Goal: Communication & Community: Answer question/provide support

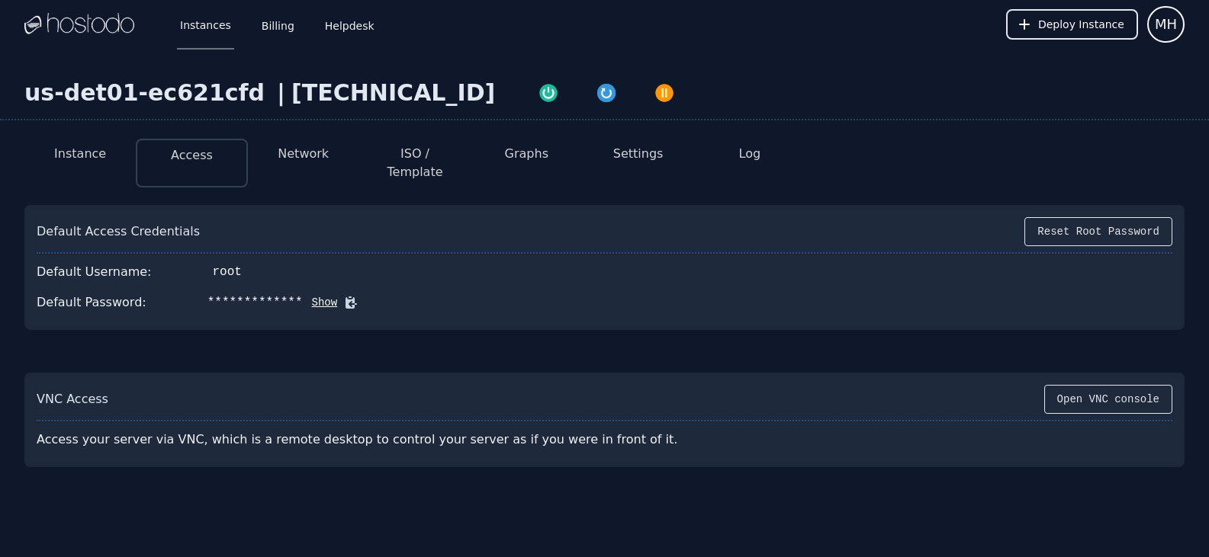
click at [303, 295] on button "Show" at bounding box center [320, 302] width 35 height 15
click at [1101, 227] on button "Reset Root Password" at bounding box center [1098, 231] width 148 height 29
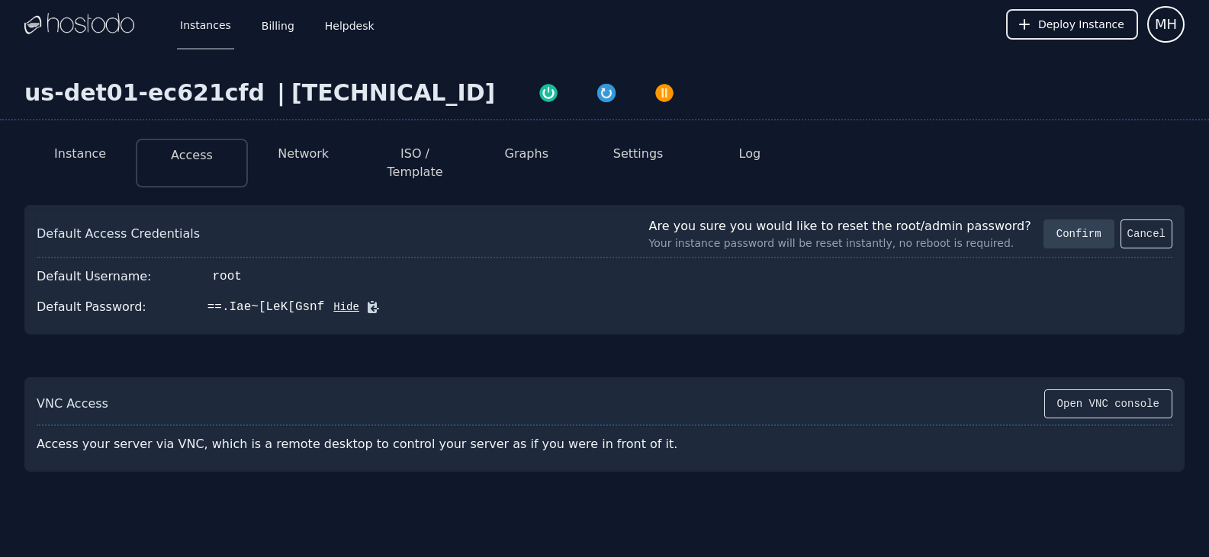
click at [1080, 220] on button "Confirm" at bounding box center [1078, 234] width 71 height 29
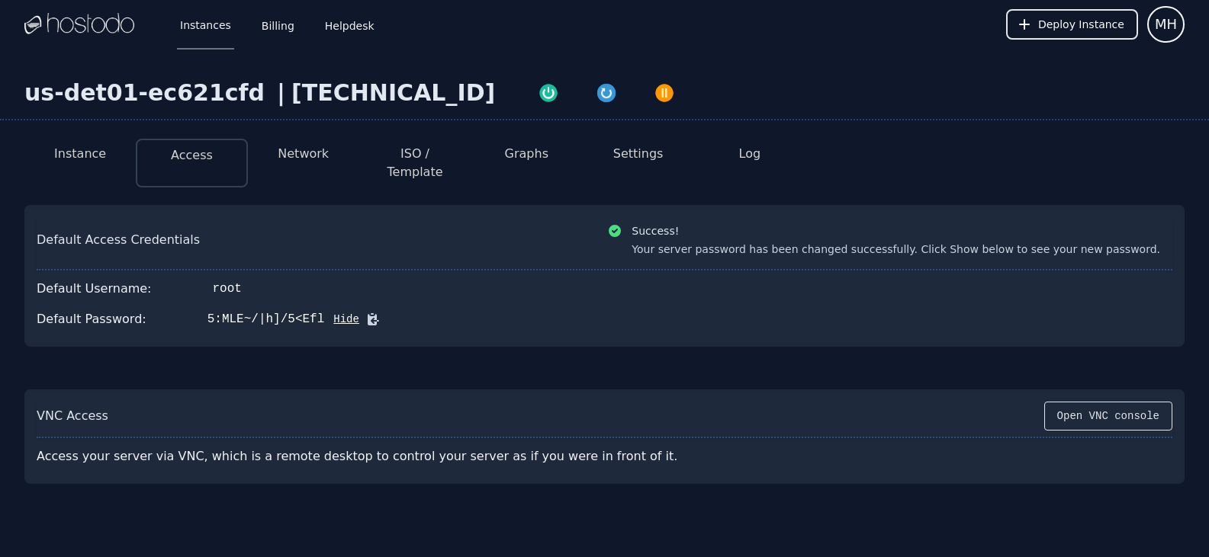
click at [365, 312] on icon at bounding box center [372, 319] width 15 height 15
click at [324, 312] on button "Hide" at bounding box center [341, 319] width 35 height 15
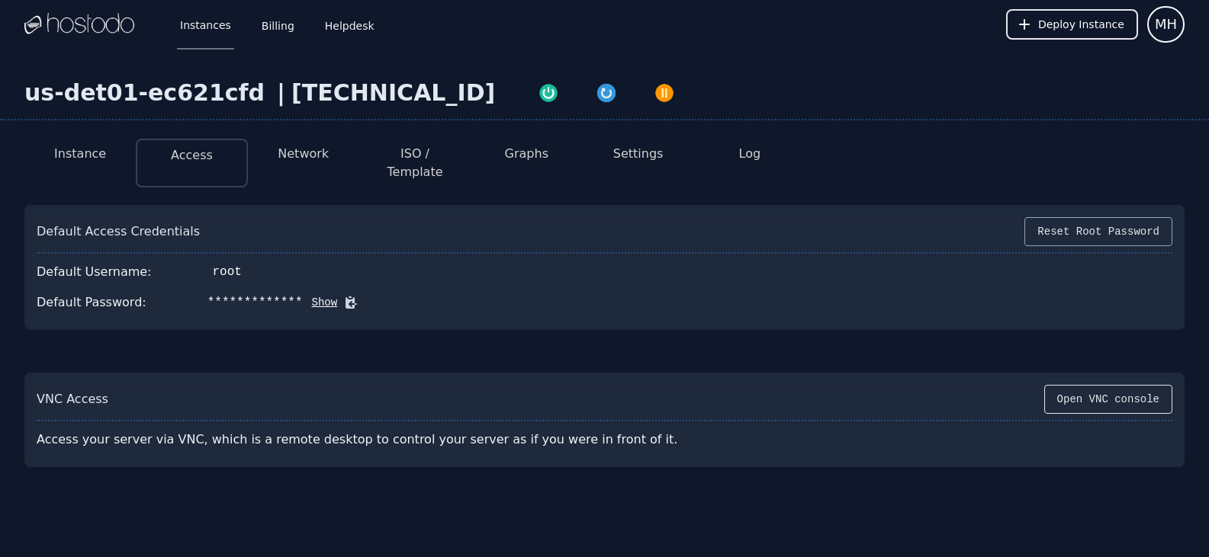
click at [1064, 217] on button "Reset Root Password" at bounding box center [1098, 231] width 148 height 29
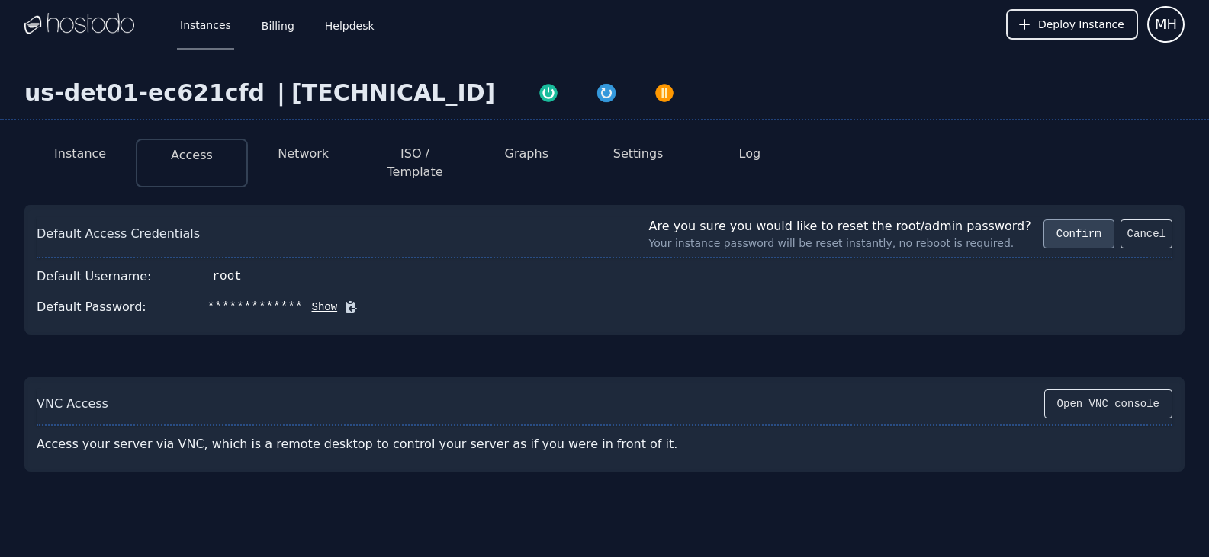
click at [1060, 226] on button "Confirm" at bounding box center [1078, 234] width 71 height 29
click at [303, 300] on button "Show" at bounding box center [320, 307] width 35 height 15
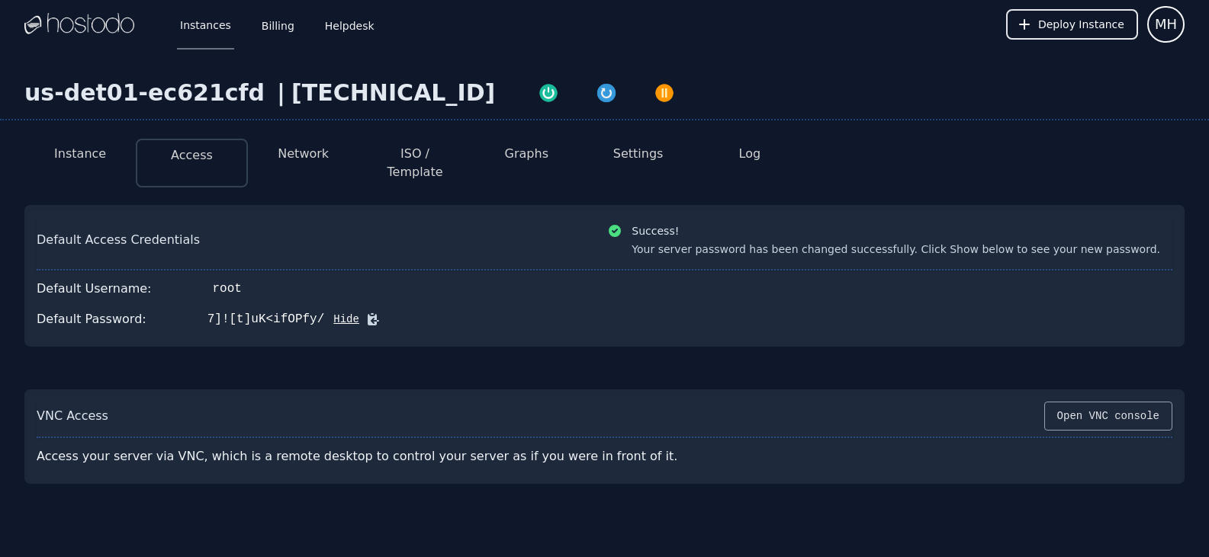
click at [1118, 403] on button "Open VNC console" at bounding box center [1108, 416] width 128 height 29
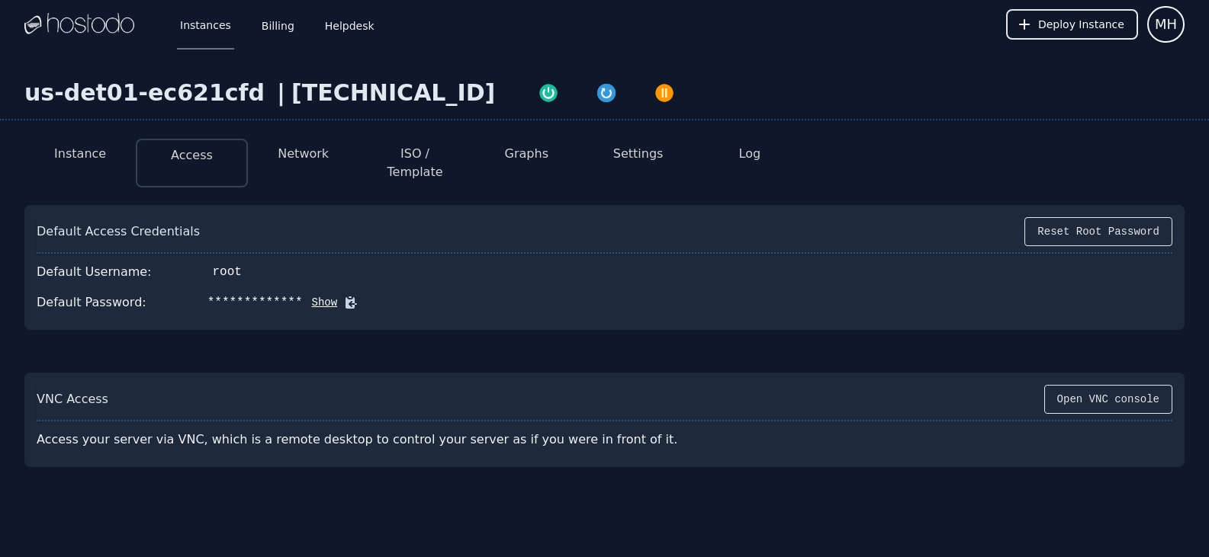
click at [265, 294] on div "**********" at bounding box center [254, 303] width 95 height 18
click at [303, 295] on button "Show" at bounding box center [320, 302] width 35 height 15
drag, startPoint x: 297, startPoint y: 290, endPoint x: 225, endPoint y: 274, distance: 73.4
click at [225, 287] on div "Default Password: 7]![t]uK<ifOPfy/ Hide" at bounding box center [604, 302] width 1135 height 31
drag, startPoint x: 872, startPoint y: 124, endPoint x: 997, endPoint y: 11, distance: 169.0
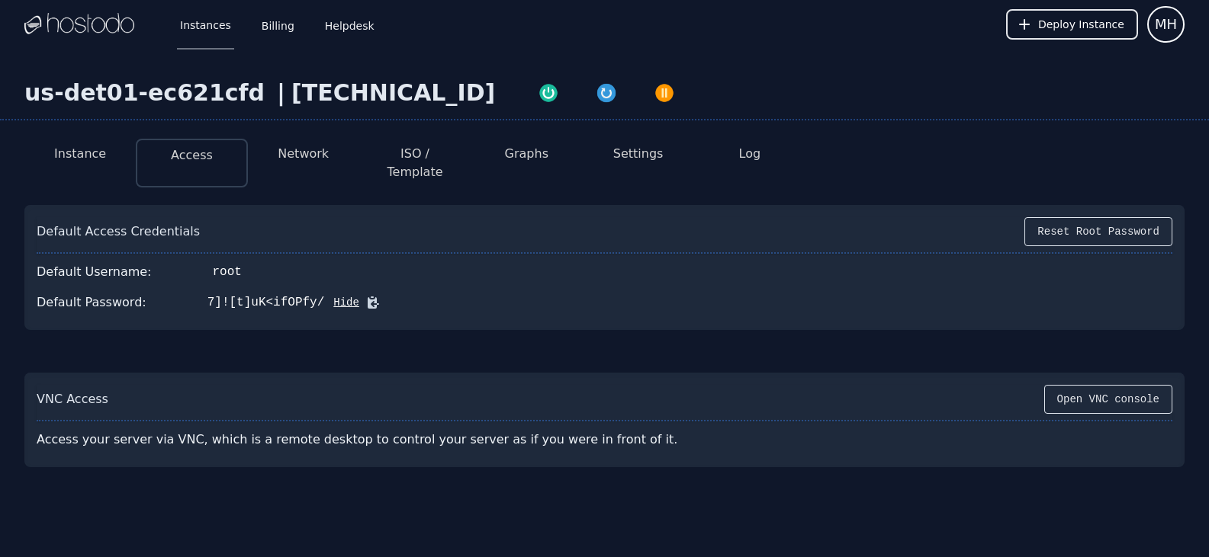
click at [873, 124] on div "us-det01-ec621cfd | 38.43.93.85 Instance Access Network ISO / Template Graphs S…" at bounding box center [604, 334] width 1209 height 571
drag, startPoint x: 297, startPoint y: 285, endPoint x: 188, endPoint y: 291, distance: 110.0
click at [186, 291] on div "Default Password: 7]![t]uK<ifOPfy/ Hide" at bounding box center [604, 302] width 1135 height 31
copy div "7]![t]uK<ifOPfy/"
click at [204, 40] on link "Instances" at bounding box center [205, 24] width 57 height 50
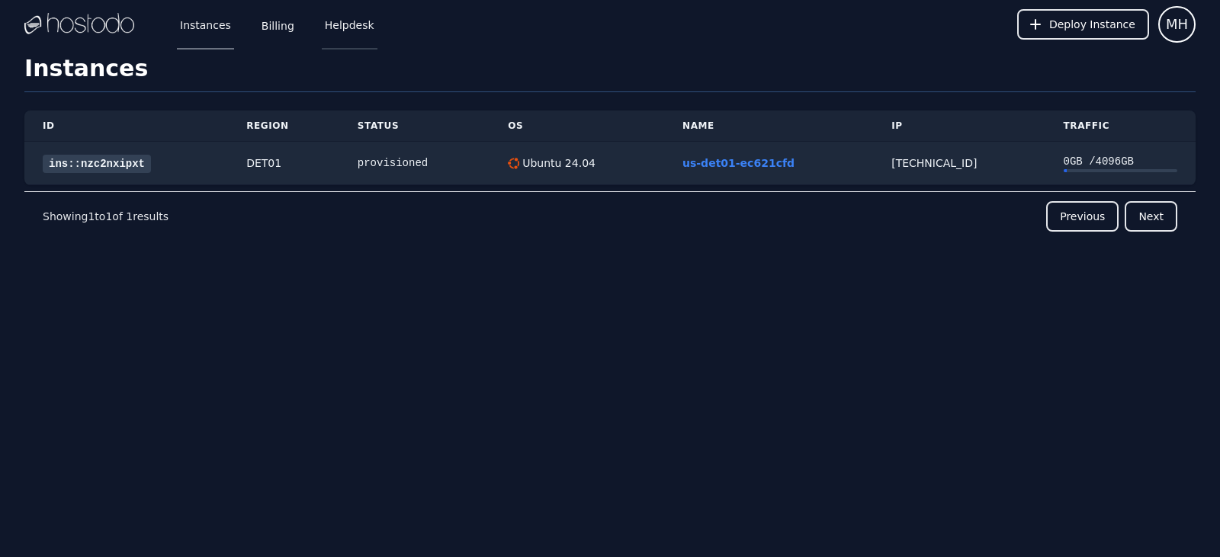
click at [337, 27] on link "Helpdesk" at bounding box center [350, 24] width 56 height 50
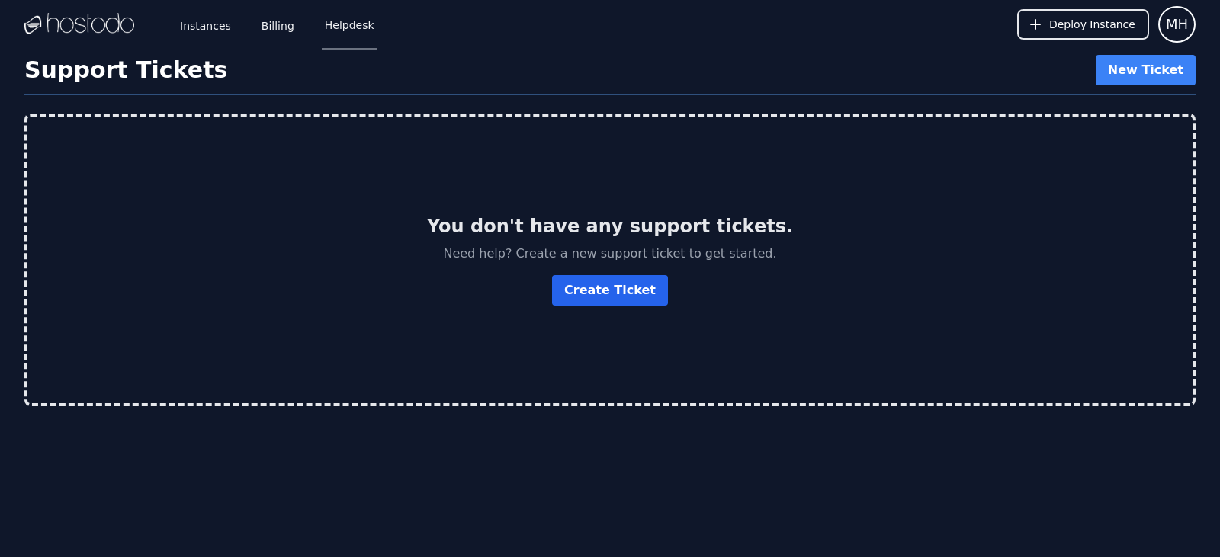
click at [647, 300] on link "Create Ticket" at bounding box center [610, 290] width 116 height 31
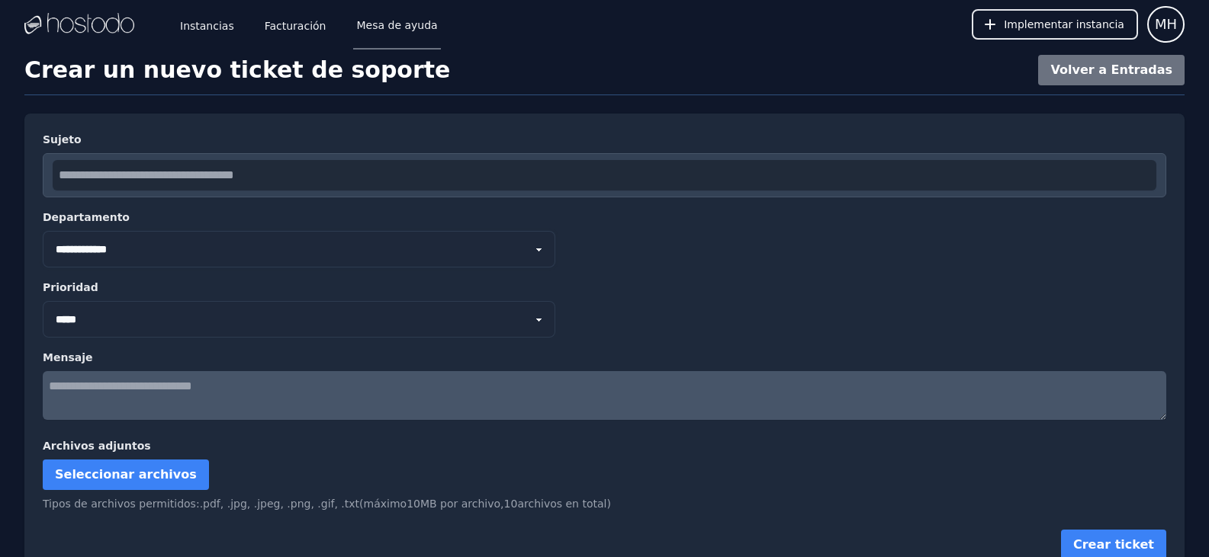
click at [132, 262] on select "**********" at bounding box center [299, 249] width 512 height 37
click at [43, 231] on select "**********" at bounding box center [299, 249] width 512 height 37
click at [92, 316] on select "**** ***** **** *******" at bounding box center [299, 319] width 512 height 37
select select "****"
click at [43, 301] on select "**** ***** **** *******" at bounding box center [299, 319] width 512 height 37
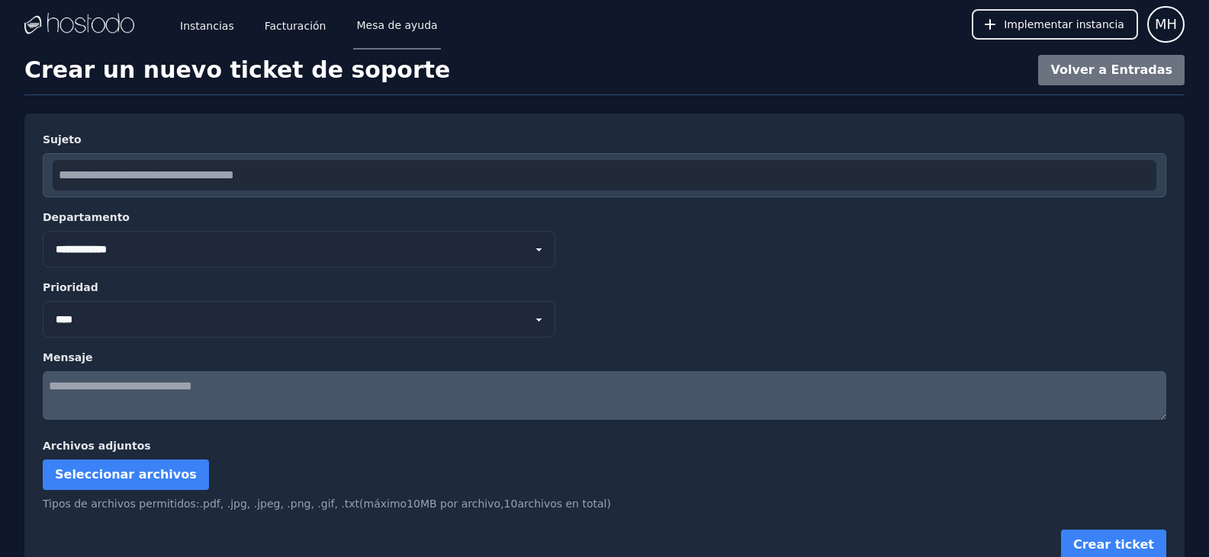
click at [118, 386] on textarea at bounding box center [604, 395] width 1123 height 49
type textarea "**********"
click at [110, 468] on font "Seleccionar archivos" at bounding box center [126, 474] width 142 height 14
click at [0, 0] on input "Seleccionar archivos" at bounding box center [0, 0] width 0 height 0
click at [1111, 536] on button "Crear ticket" at bounding box center [1113, 545] width 105 height 31
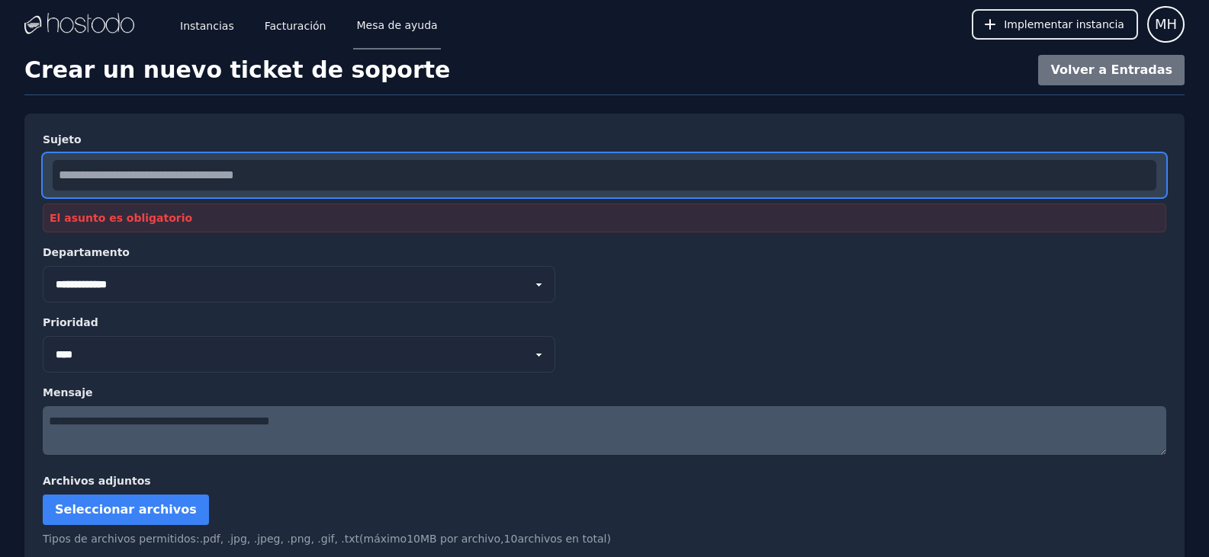
scroll to position [56, 0]
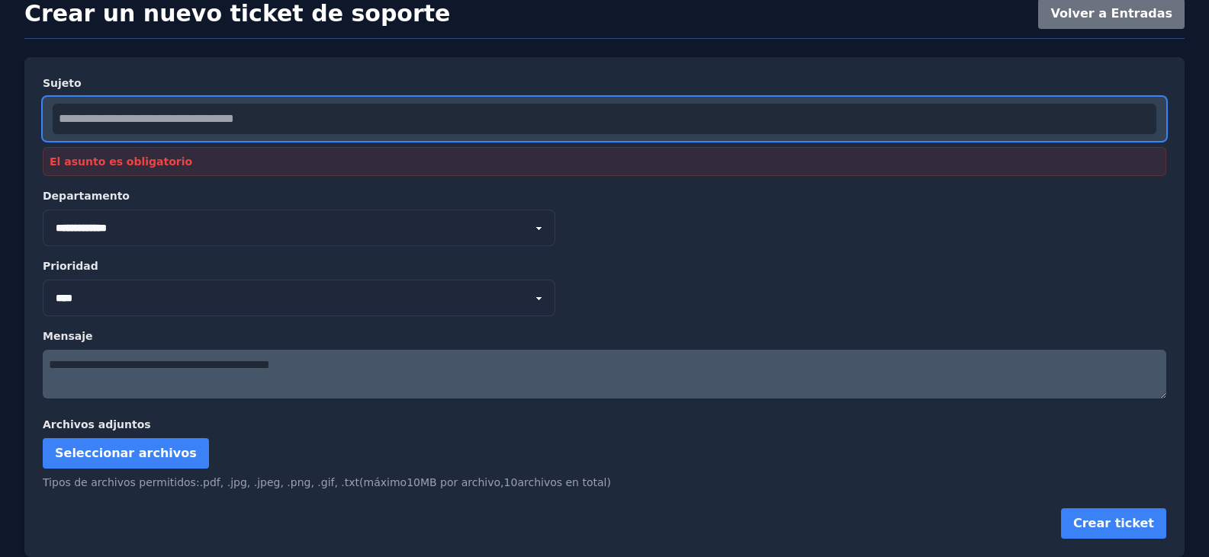
click at [136, 124] on input "text" at bounding box center [604, 119] width 1103 height 31
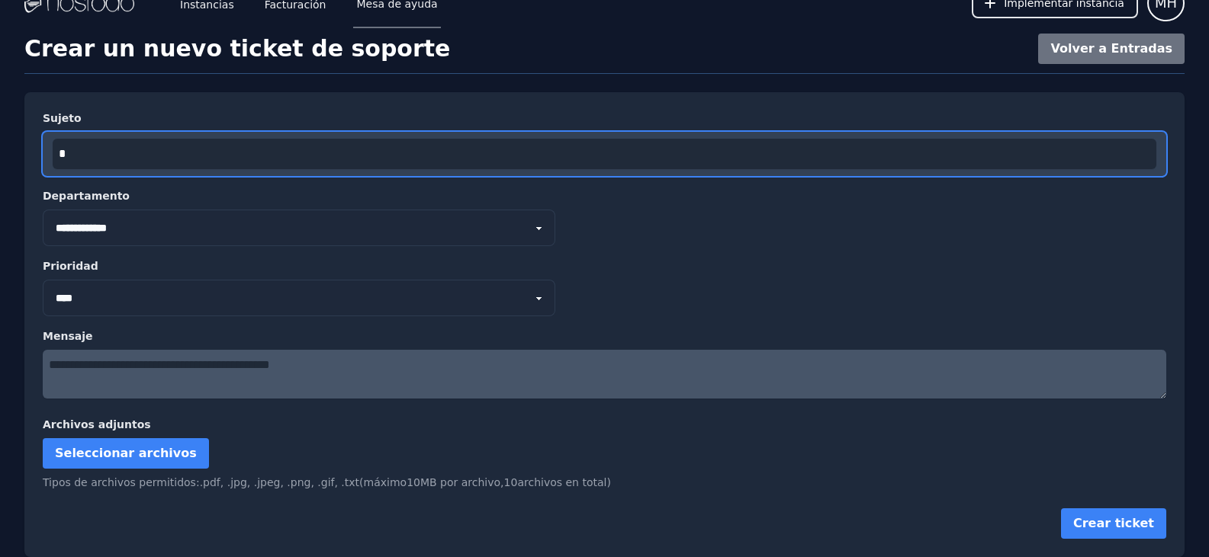
scroll to position [21, 0]
type input "**********"
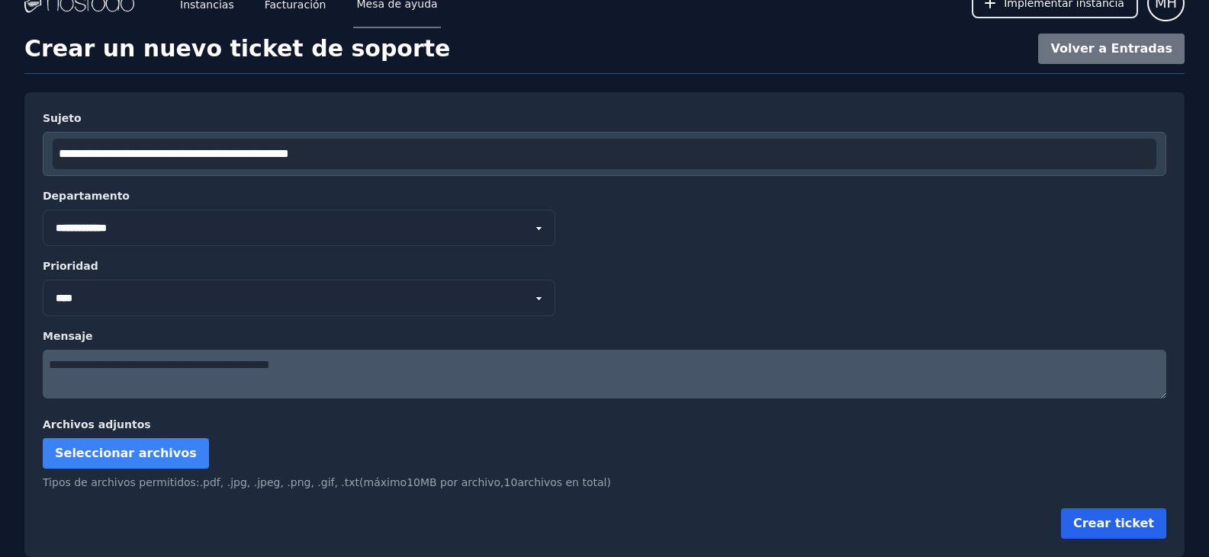
click at [1080, 508] on form "**********" at bounding box center [604, 325] width 1123 height 429
click at [1084, 520] on button "Crear ticket" at bounding box center [1113, 524] width 105 height 31
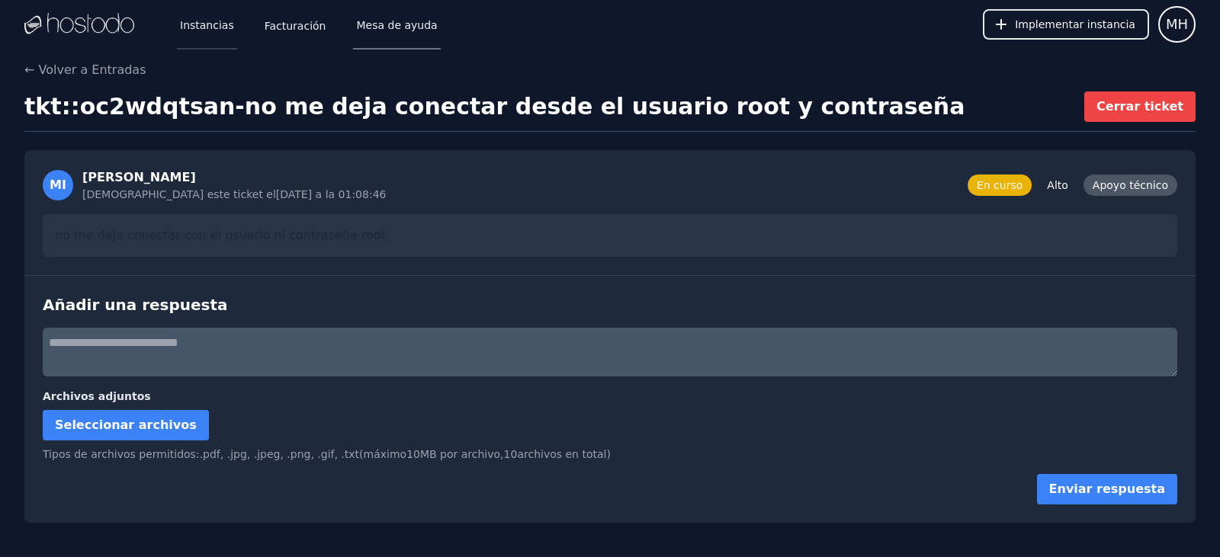
click at [181, 24] on font "Instancias" at bounding box center [207, 25] width 54 height 12
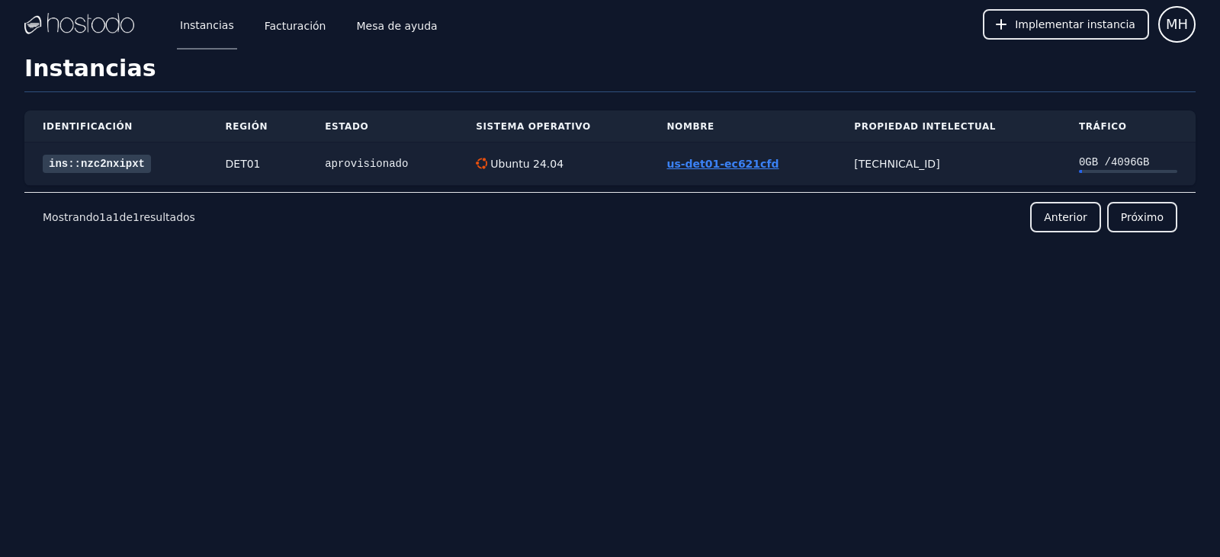
click at [687, 170] on font "us-det01-ec621cfd" at bounding box center [722, 164] width 112 height 12
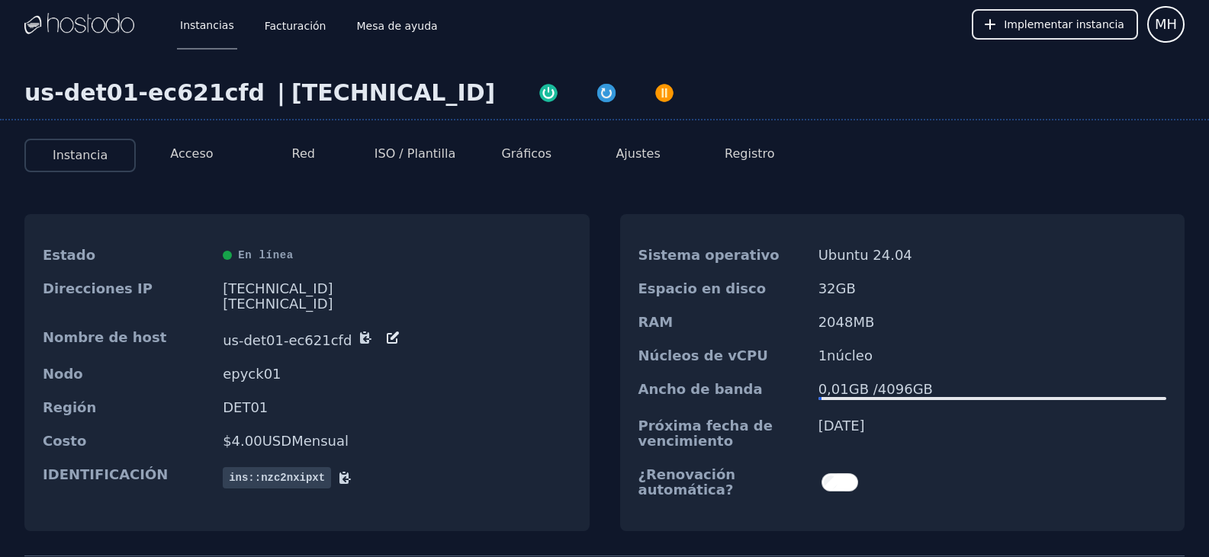
click at [188, 157] on font "Acceso" at bounding box center [191, 153] width 43 height 14
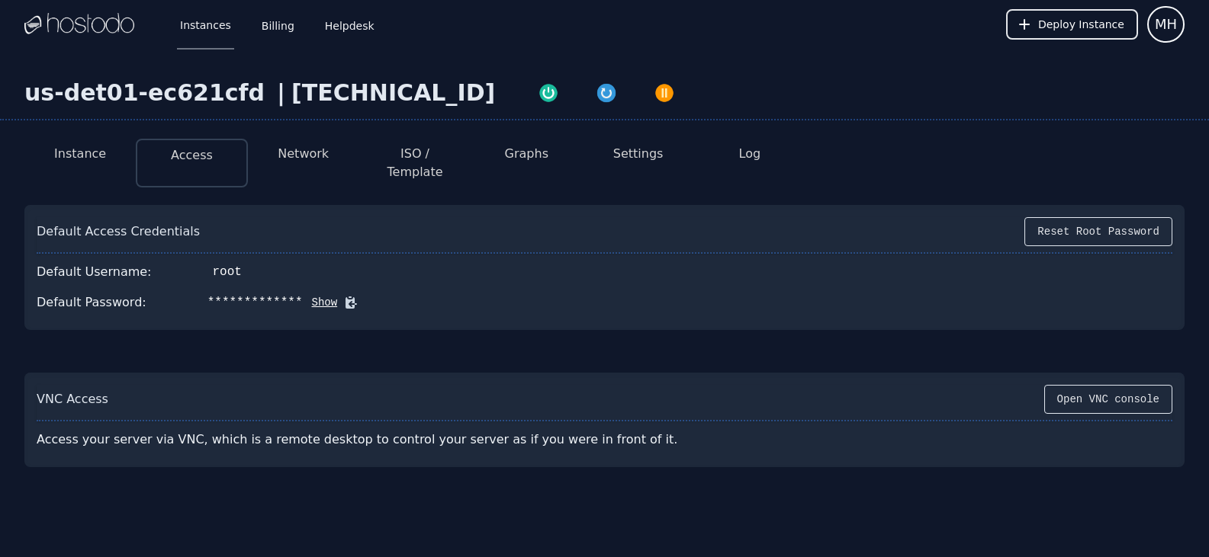
click at [303, 295] on button "Show" at bounding box center [320, 302] width 35 height 15
drag, startPoint x: 197, startPoint y: 260, endPoint x: 226, endPoint y: 262, distance: 28.3
click at [226, 262] on div "Default Username: root" at bounding box center [604, 272] width 1135 height 31
copy div "root"
click at [9, 204] on div "Instance Access Network ISO / Template Graphs Settings Log Default Access Crede…" at bounding box center [604, 297] width 1209 height 341
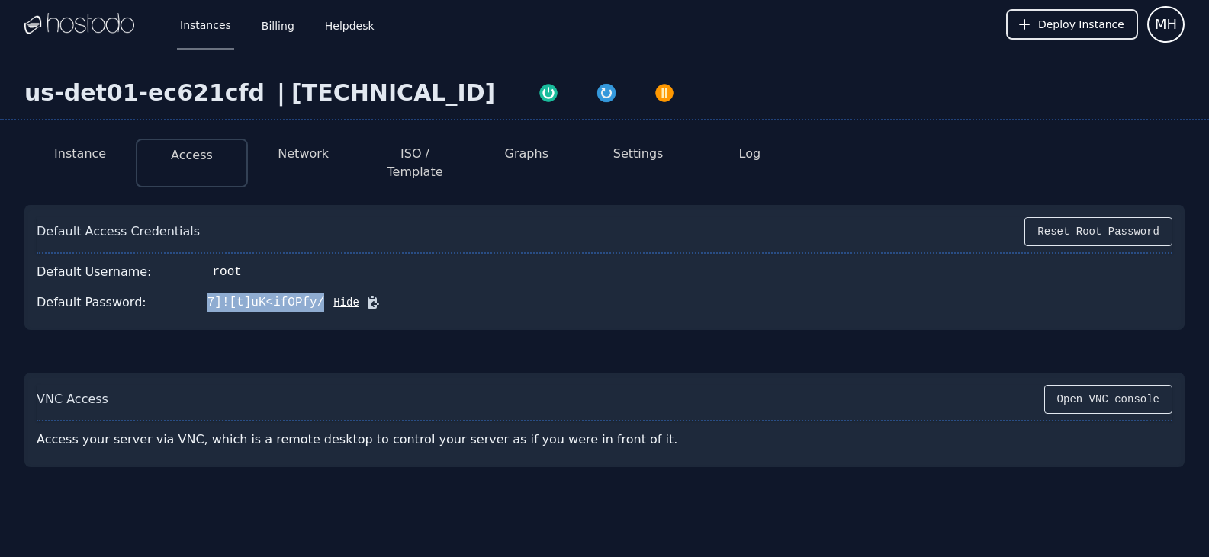
drag, startPoint x: 192, startPoint y: 292, endPoint x: 297, endPoint y: 286, distance: 105.4
click at [297, 287] on div "Default Password: 7]![t]uK<ifOPfy/ Hide" at bounding box center [604, 302] width 1135 height 31
copy div "7]![t]uK<ifOPfy/"
click at [1, 217] on div "Instance Access Network ISO / Template Graphs Settings Log Default Access Crede…" at bounding box center [604, 297] width 1209 height 341
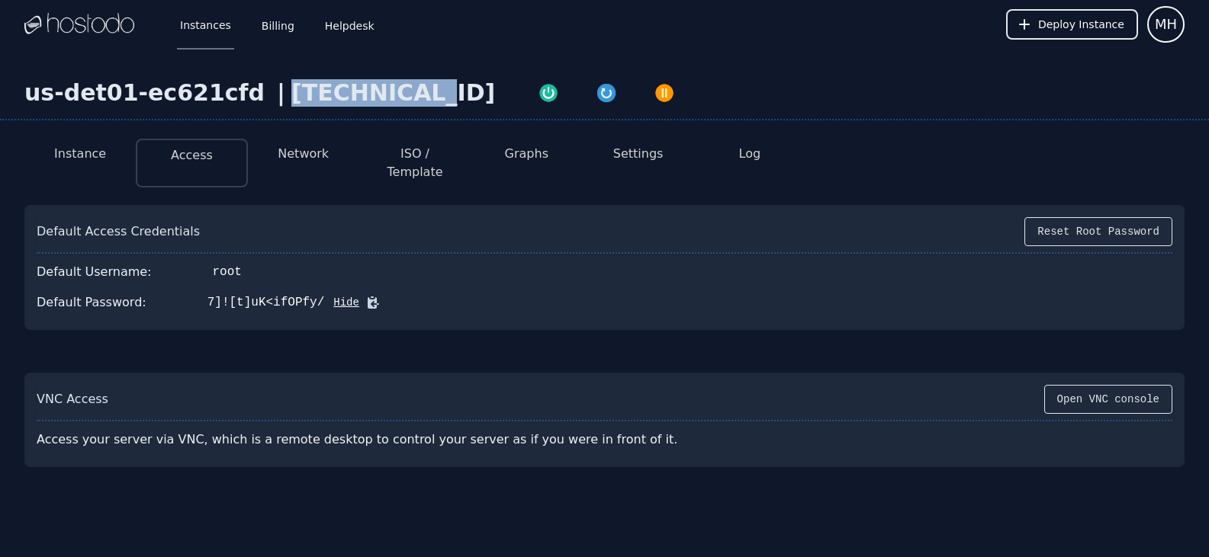
drag, startPoint x: 257, startPoint y: 98, endPoint x: 370, endPoint y: 105, distance: 113.1
click at [370, 105] on div "[TECHNICAL_ID]" at bounding box center [393, 92] width 204 height 27
copy div "[TECHNICAL_ID]"
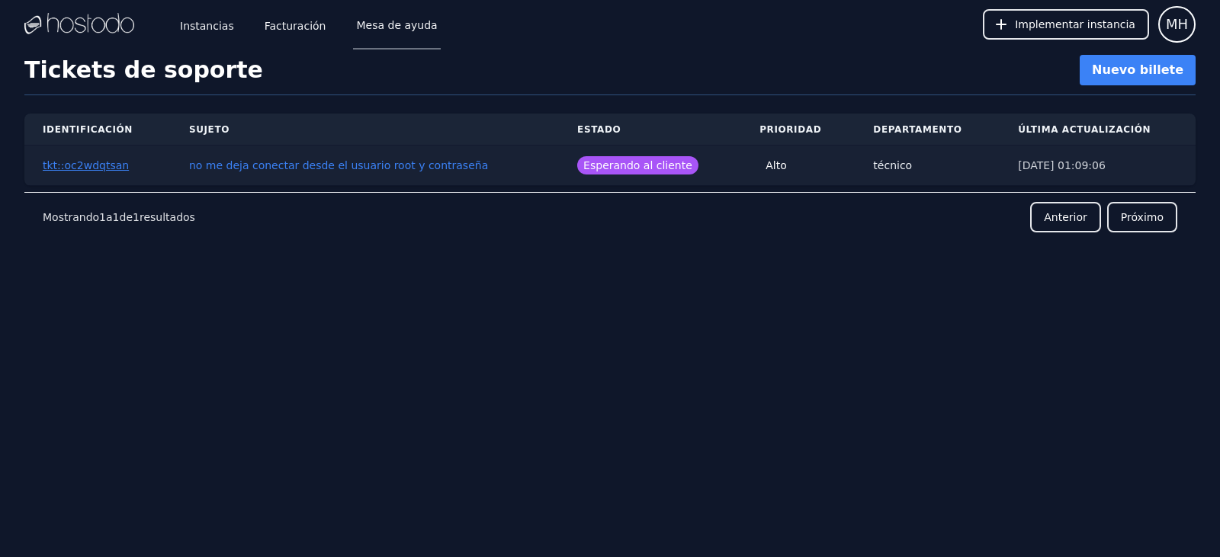
click at [91, 169] on font "tkt::oc2wdqtsan" at bounding box center [86, 165] width 86 height 12
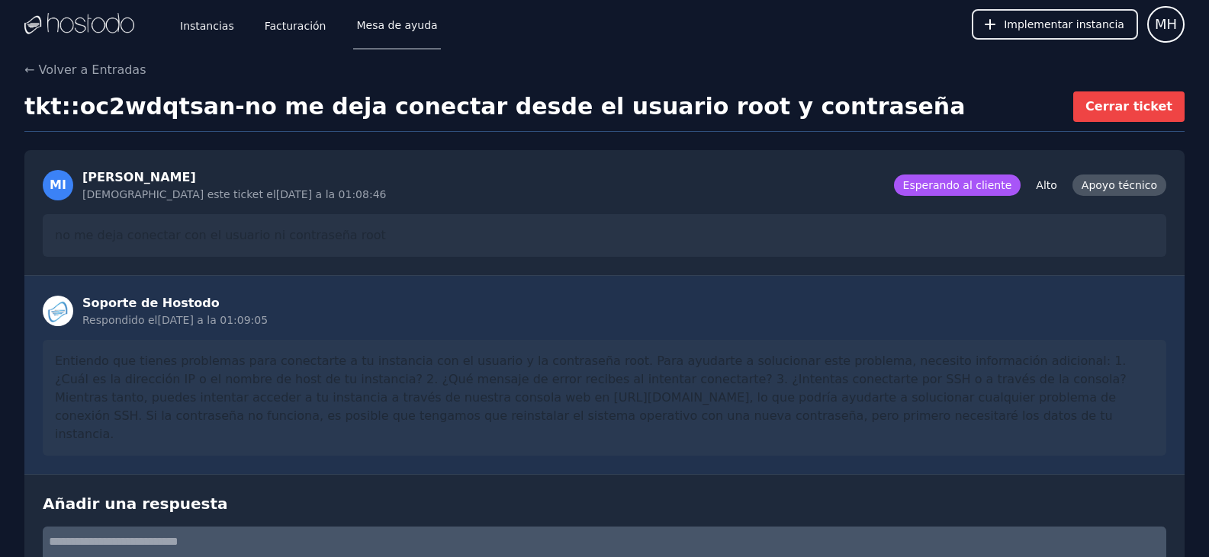
scroll to position [146, 0]
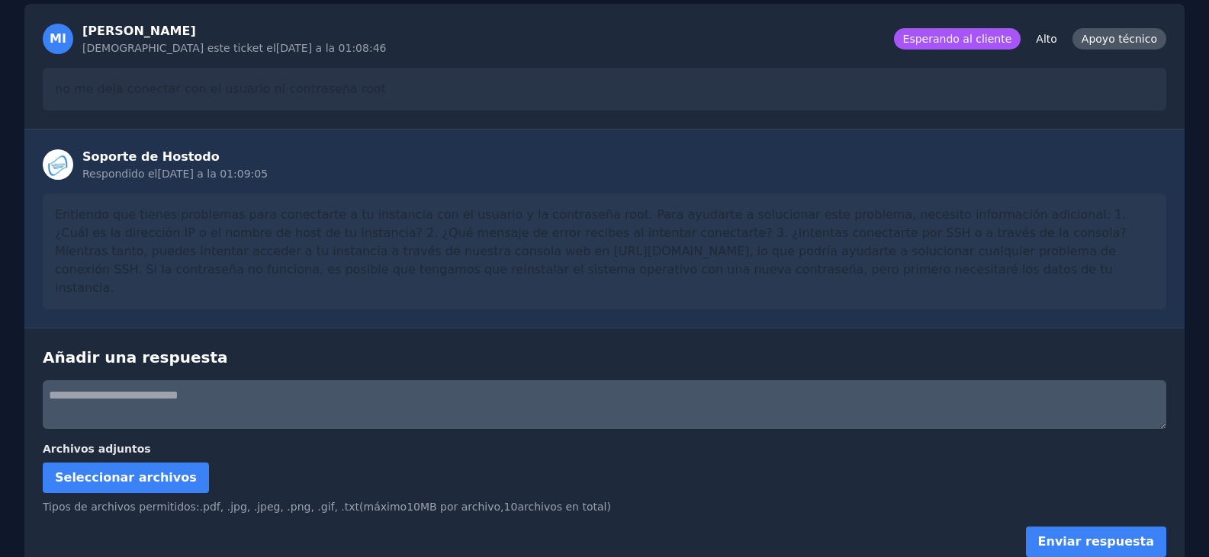
click at [307, 380] on textarea at bounding box center [604, 404] width 1123 height 49
paste textarea "**********"
drag, startPoint x: 238, startPoint y: 253, endPoint x: 390, endPoint y: 249, distance: 152.6
click at [390, 249] on font "Entiendo que tienes problemas para conectarte a tu instancia con el usuario y l…" at bounding box center [592, 251] width 1075 height 88
copy font "https://console.hostodo.com"
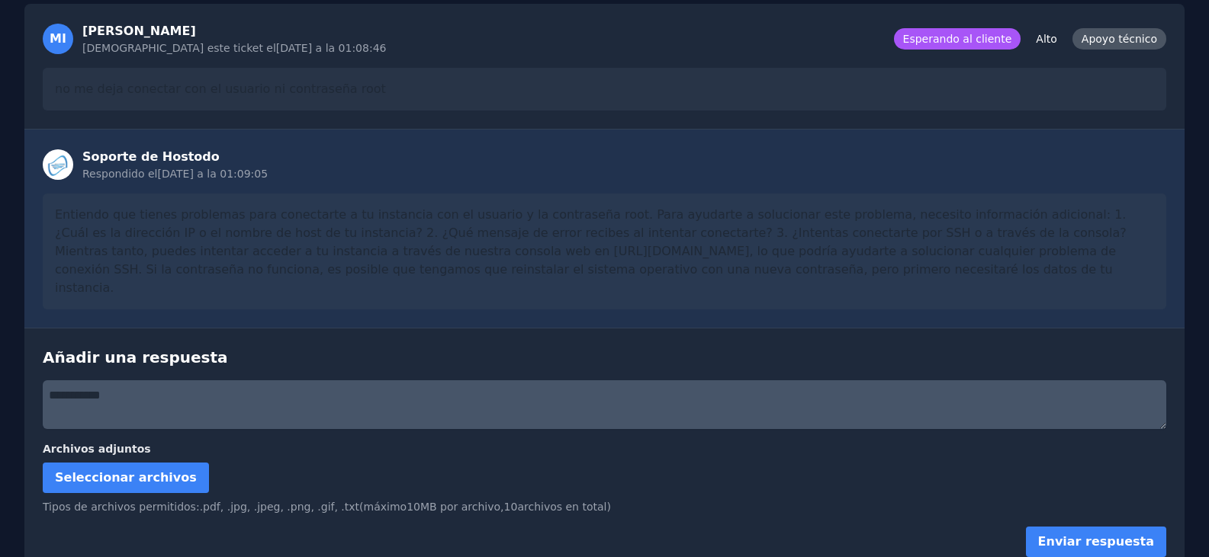
click at [206, 380] on textarea "**********" at bounding box center [604, 404] width 1123 height 49
click at [204, 398] on textarea "**********" at bounding box center [604, 404] width 1123 height 49
paste textarea "**********"
type textarea "**********"
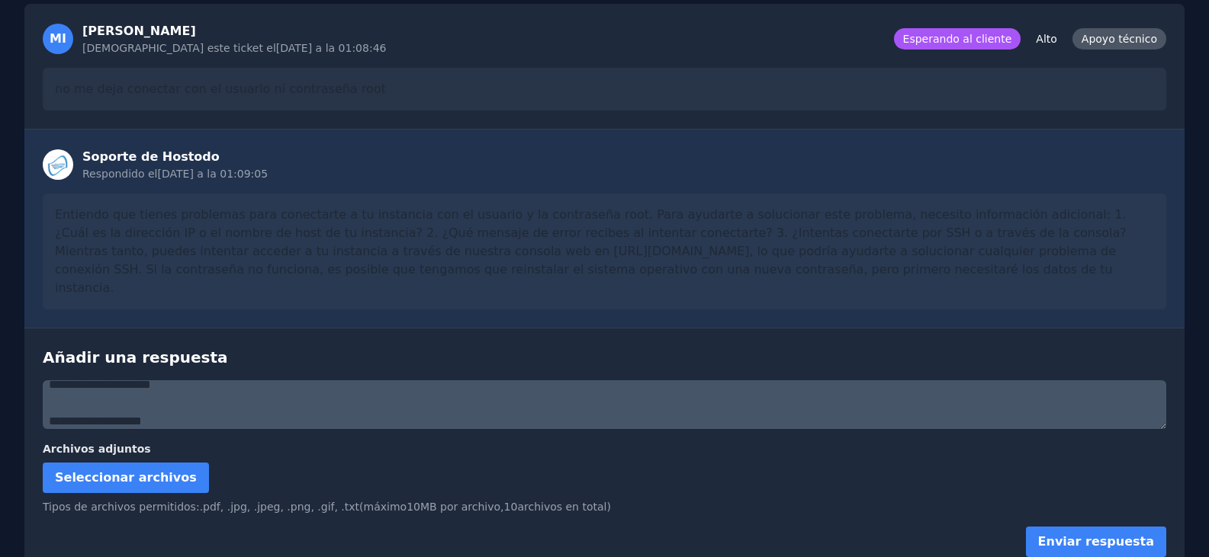
click at [1096, 502] on form "**********" at bounding box center [604, 468] width 1123 height 177
click at [1100, 535] on font "Enviar respuesta" at bounding box center [1096, 542] width 116 height 14
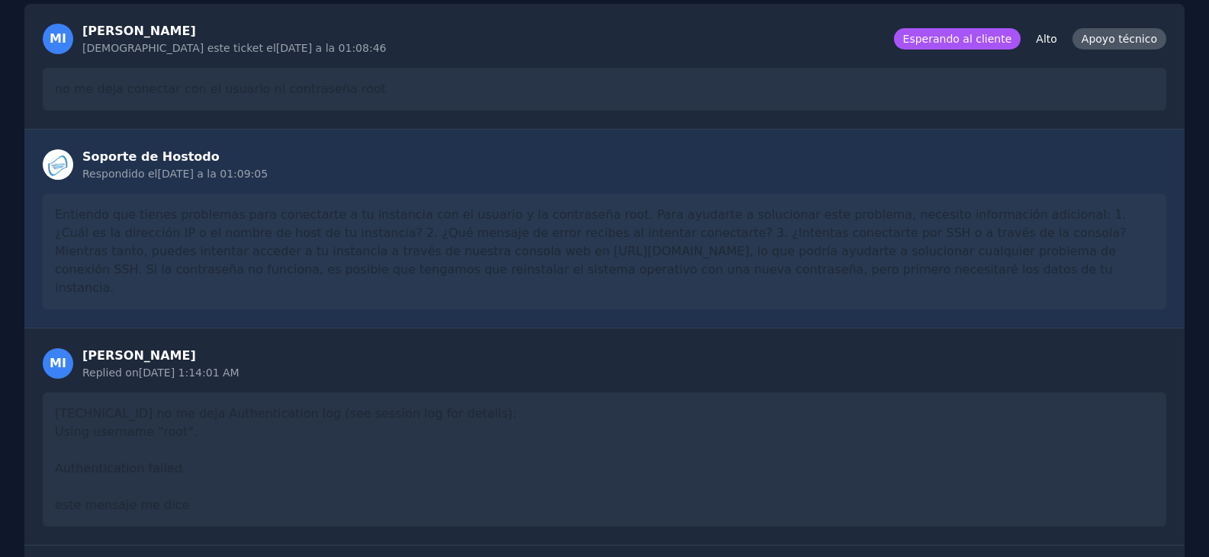
scroll to position [0, 0]
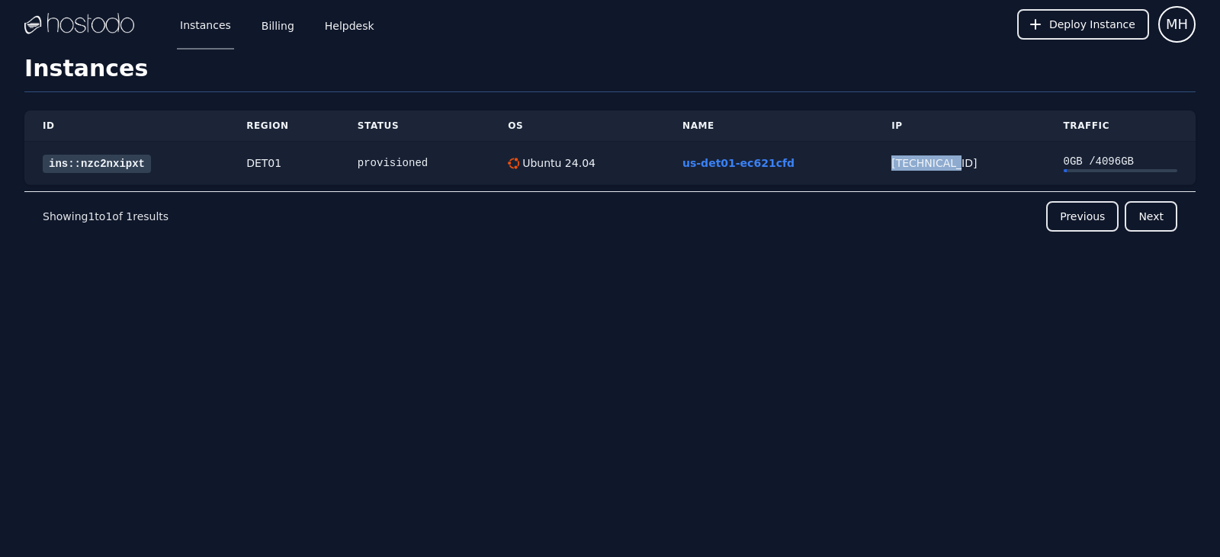
drag, startPoint x: 962, startPoint y: 162, endPoint x: 881, endPoint y: 179, distance: 82.5
click at [881, 179] on td "[TECHNICAL_ID]" at bounding box center [959, 163] width 172 height 43
copy div "[TECHNICAL_ID]"
click at [258, 160] on div "DET01" at bounding box center [283, 163] width 75 height 15
click at [1148, 232] on nav "Showing 1 to 1 of 1 results Previous Next" at bounding box center [609, 216] width 1171 height 50
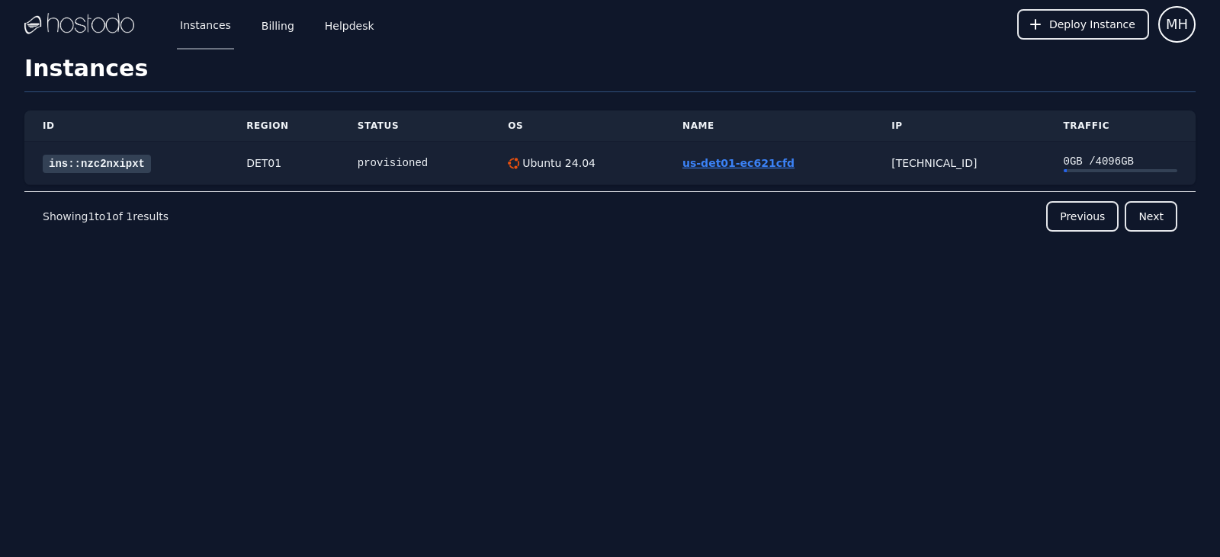
click at [721, 166] on link "us-det01-ec621cfd" at bounding box center [738, 163] width 112 height 12
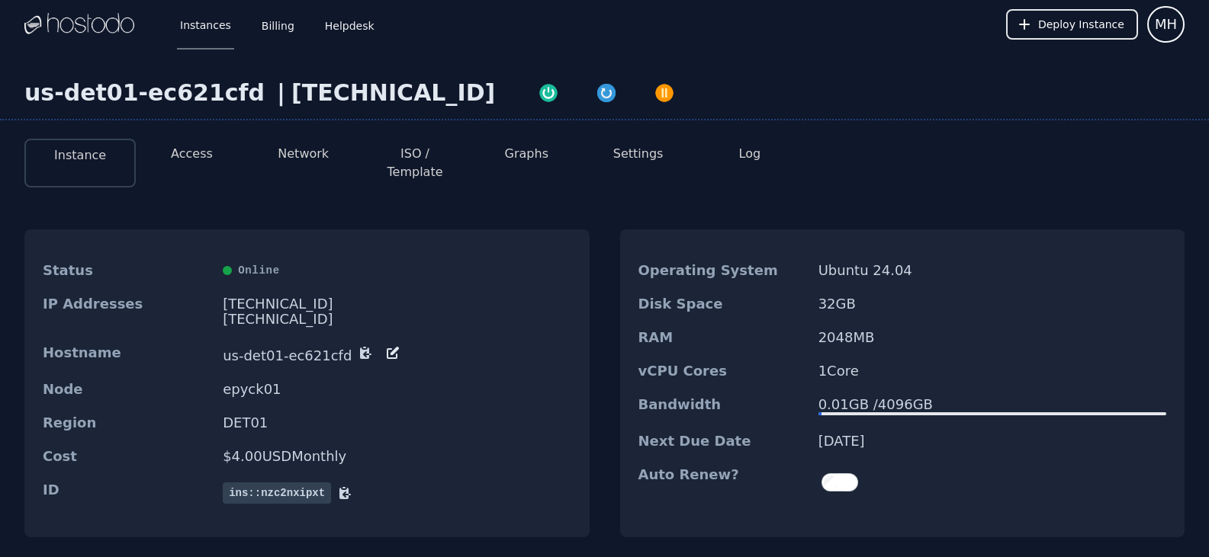
click at [197, 163] on li "Access" at bounding box center [191, 163] width 111 height 49
click at [200, 158] on button "Access" at bounding box center [192, 154] width 42 height 18
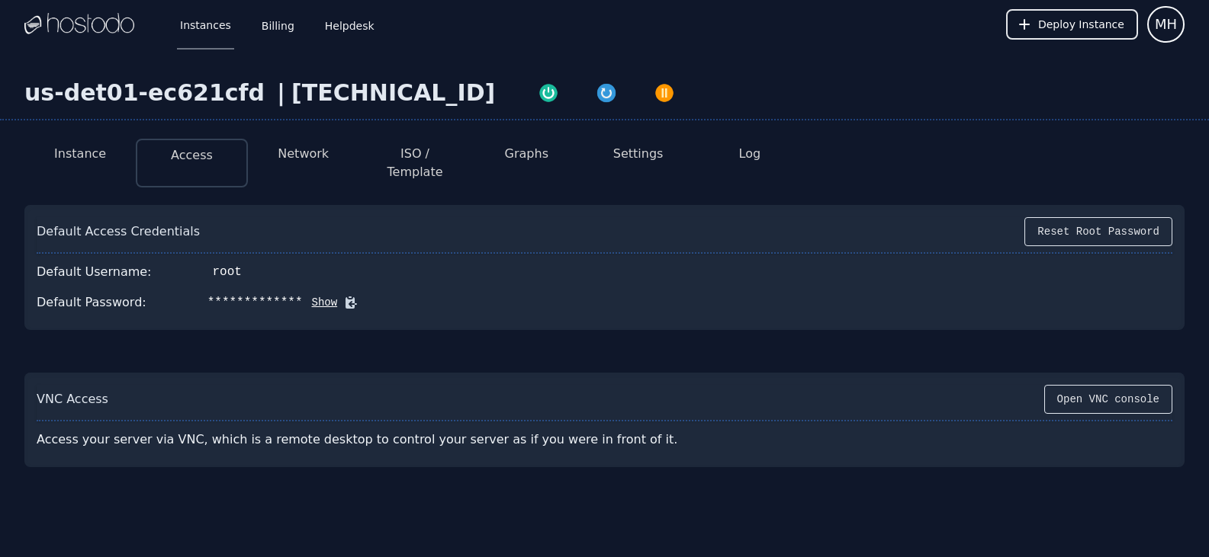
click at [303, 295] on button "Show" at bounding box center [320, 302] width 35 height 15
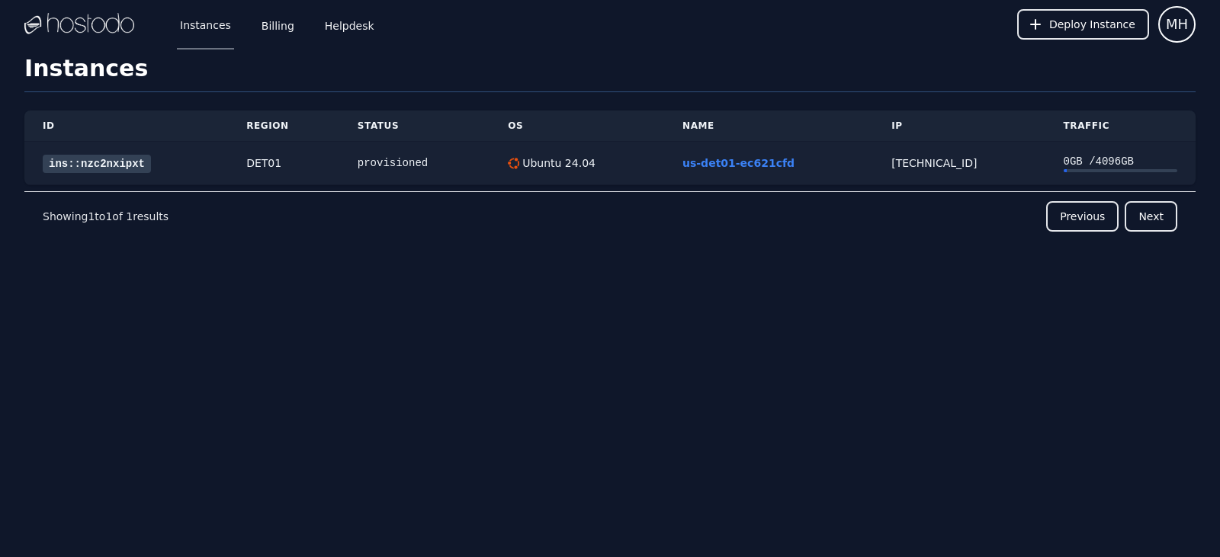
click at [83, 159] on link "ins::nzc2nxipxt" at bounding box center [97, 164] width 108 height 18
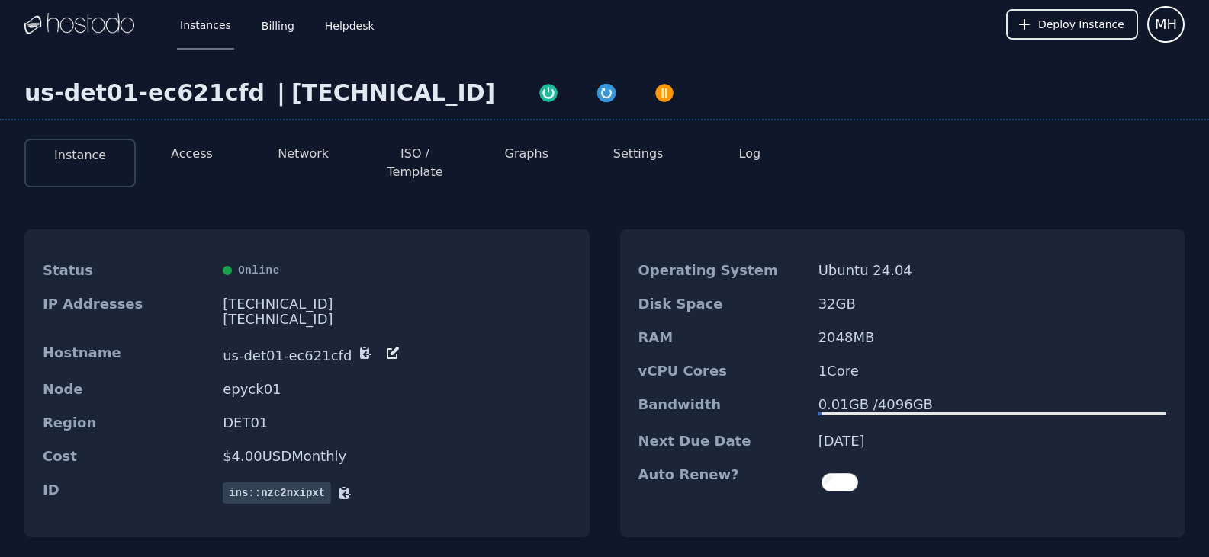
click at [252, 312] on div "[TECHNICAL_ID]" at bounding box center [397, 319] width 348 height 15
click at [226, 312] on div "[TECHNICAL_ID]" at bounding box center [397, 319] width 348 height 15
click at [228, 297] on div "[TECHNICAL_ID]" at bounding box center [397, 304] width 348 height 15
drag, startPoint x: 222, startPoint y: 342, endPoint x: 336, endPoint y: 342, distance: 113.6
click at [336, 342] on div "Hostname us-det01-ec621cfd" at bounding box center [306, 354] width 565 height 37
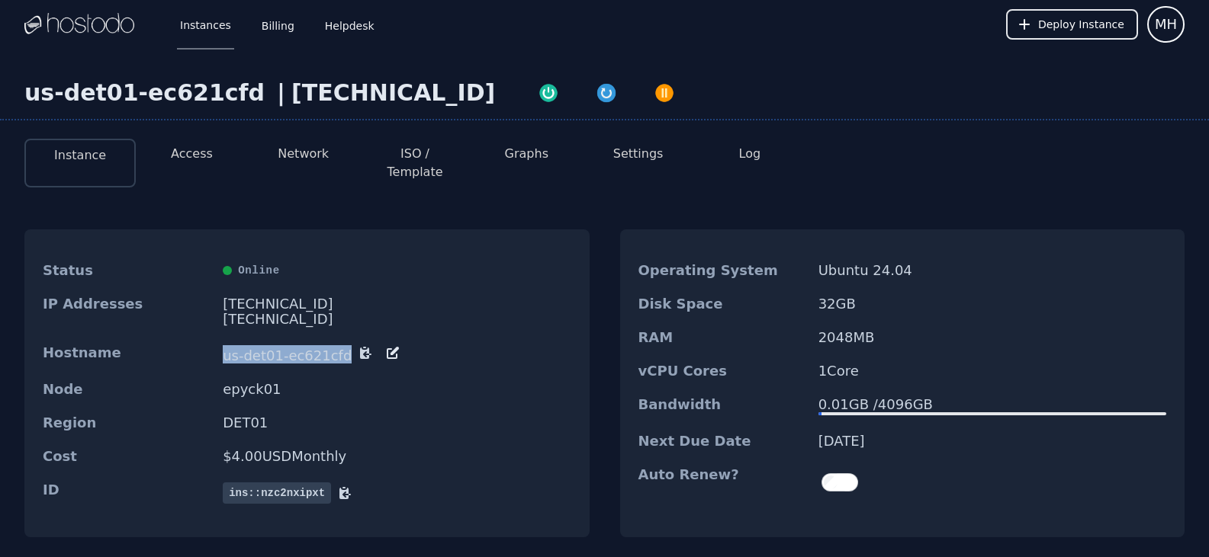
copy dd "us-det01-ec621cfd"
click at [2, 233] on div "Instance Access Network ISO / Template Graphs Settings Log Status Online IP Add…" at bounding box center [604, 354] width 1209 height 454
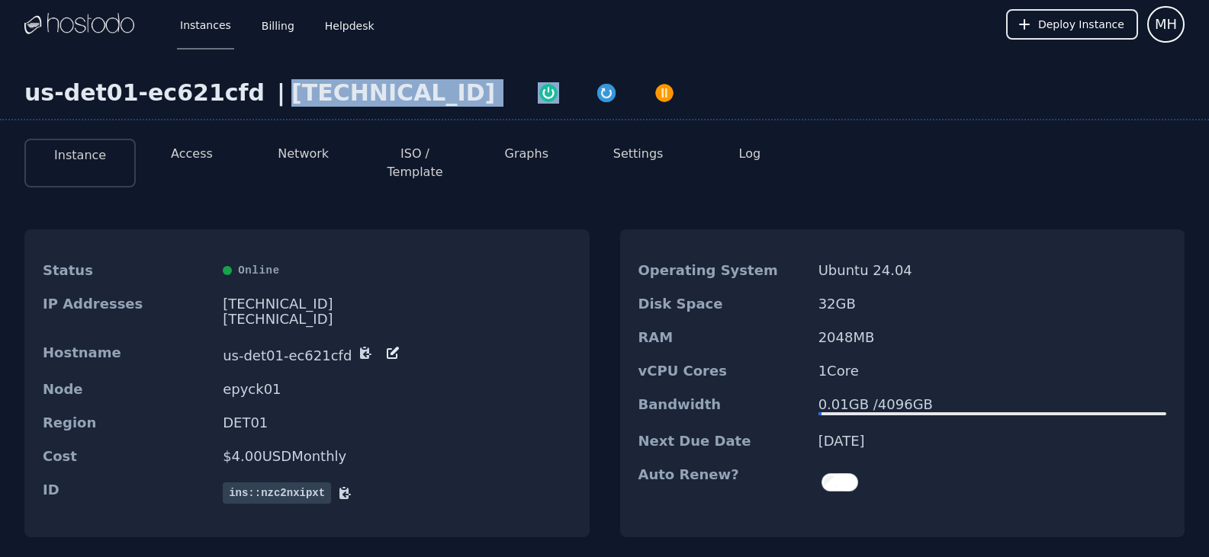
drag, startPoint x: 374, startPoint y: 101, endPoint x: 250, endPoint y: 109, distance: 124.5
click at [250, 109] on div "us-det01-ec621cfd | 38.43.93.85" at bounding box center [604, 99] width 1209 height 41
copy div "38.43.93.85"
drag, startPoint x: 0, startPoint y: 319, endPoint x: 78, endPoint y: 220, distance: 126.0
click at [0, 319] on div "Instance Access Network ISO / Template Graphs Settings Log Status Online IP Add…" at bounding box center [604, 354] width 1209 height 454
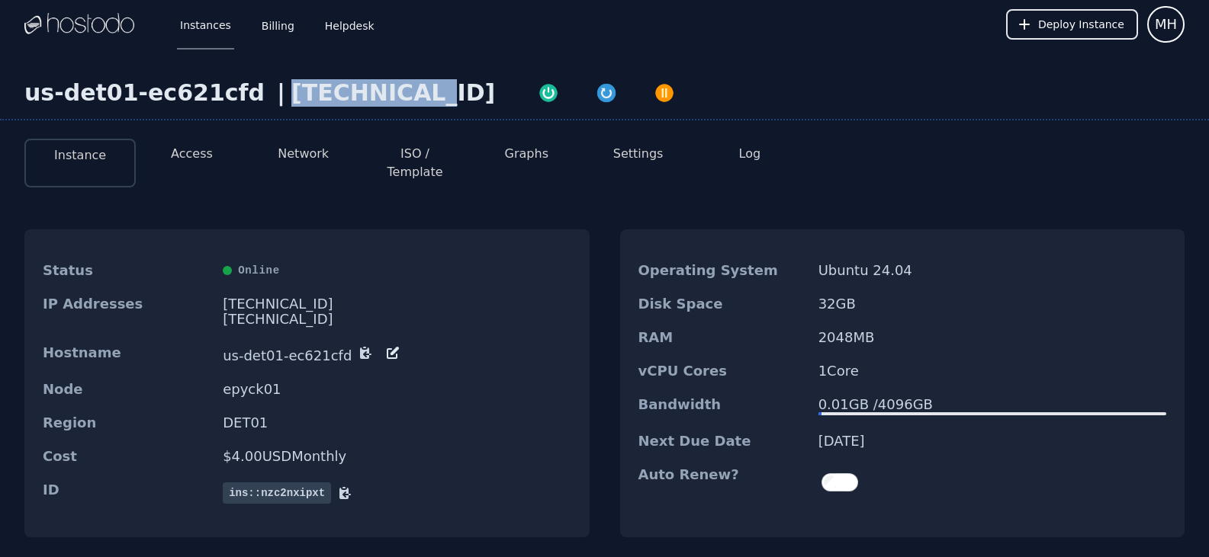
drag, startPoint x: 263, startPoint y: 93, endPoint x: 369, endPoint y: 103, distance: 106.5
click at [369, 103] on div "38.43.93.85" at bounding box center [393, 92] width 204 height 27
click at [495, 95] on div at bounding box center [606, 92] width 223 height 27
drag, startPoint x: 371, startPoint y: 94, endPoint x: 255, endPoint y: 106, distance: 116.5
click at [291, 106] on div "38.43.93.85" at bounding box center [393, 92] width 204 height 27
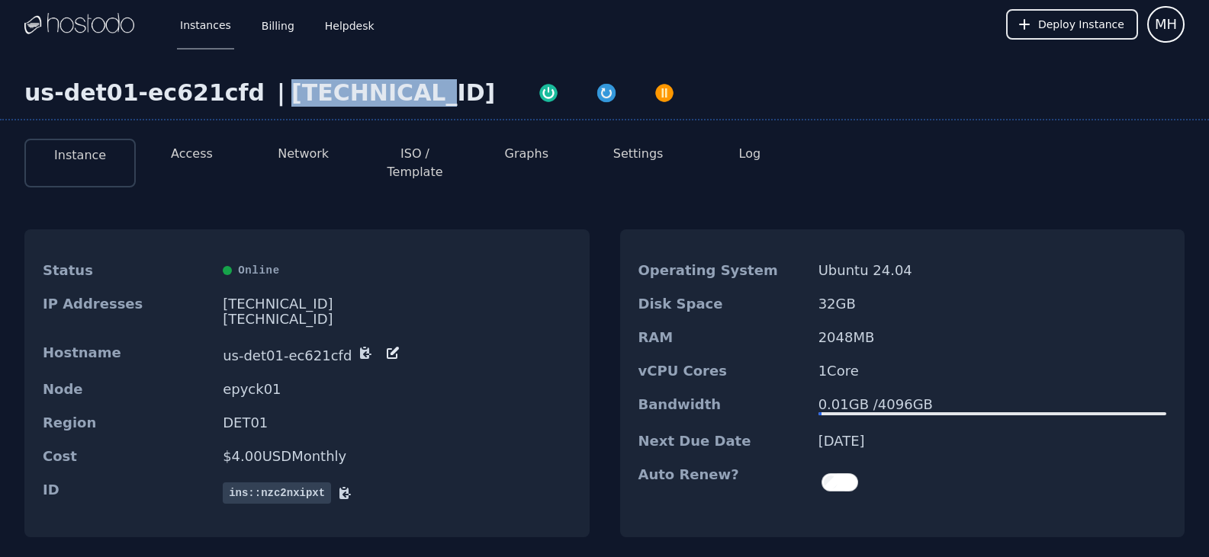
copy div "38.43.93.85"
click at [0, 435] on div "Instance Access Network ISO / Template Graphs Settings Log Status Online IP Add…" at bounding box center [604, 354] width 1209 height 454
click at [224, 159] on li "Access" at bounding box center [191, 163] width 111 height 49
click at [202, 159] on button "Access" at bounding box center [192, 154] width 42 height 18
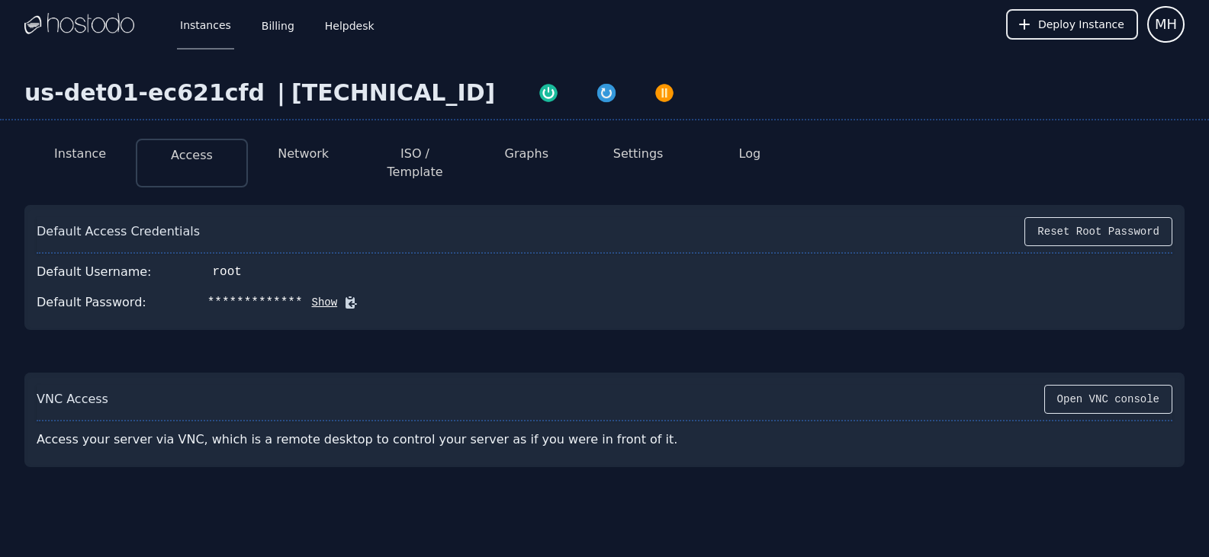
click at [307, 295] on button "Show" at bounding box center [320, 302] width 35 height 15
drag, startPoint x: 297, startPoint y: 287, endPoint x: 273, endPoint y: 285, distance: 23.7
click at [273, 294] on div "7]![t]uK<ifOPfy/" at bounding box center [265, 303] width 117 height 18
drag, startPoint x: 298, startPoint y: 288, endPoint x: 194, endPoint y: 294, distance: 104.6
click at [207, 294] on div "7]![t]uK<ifOPfy/" at bounding box center [265, 303] width 117 height 18
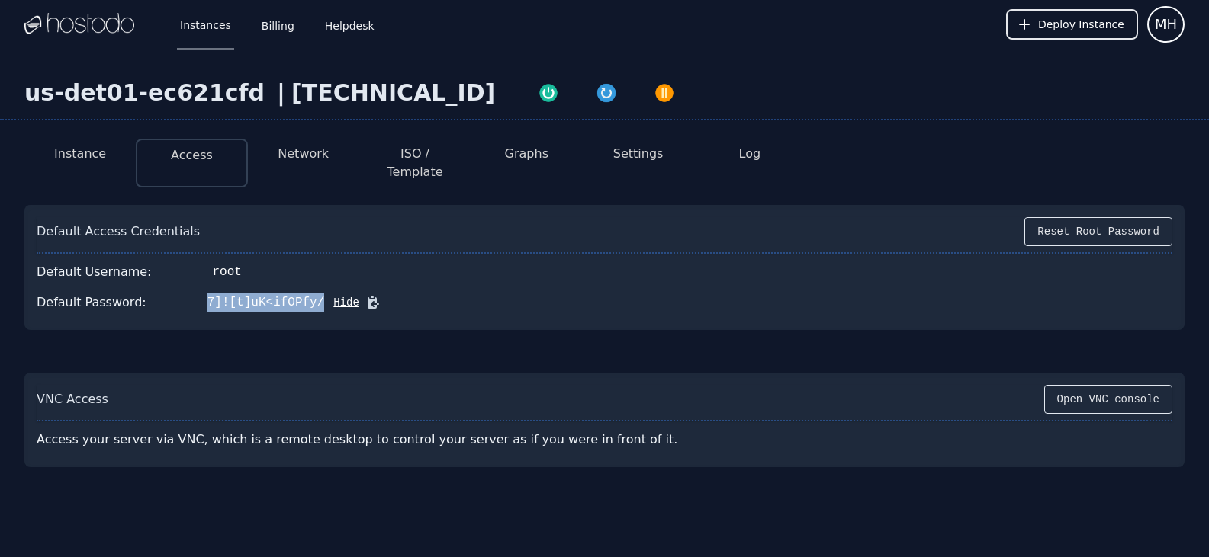
copy div "7]![t]uK<ifOPfy/"
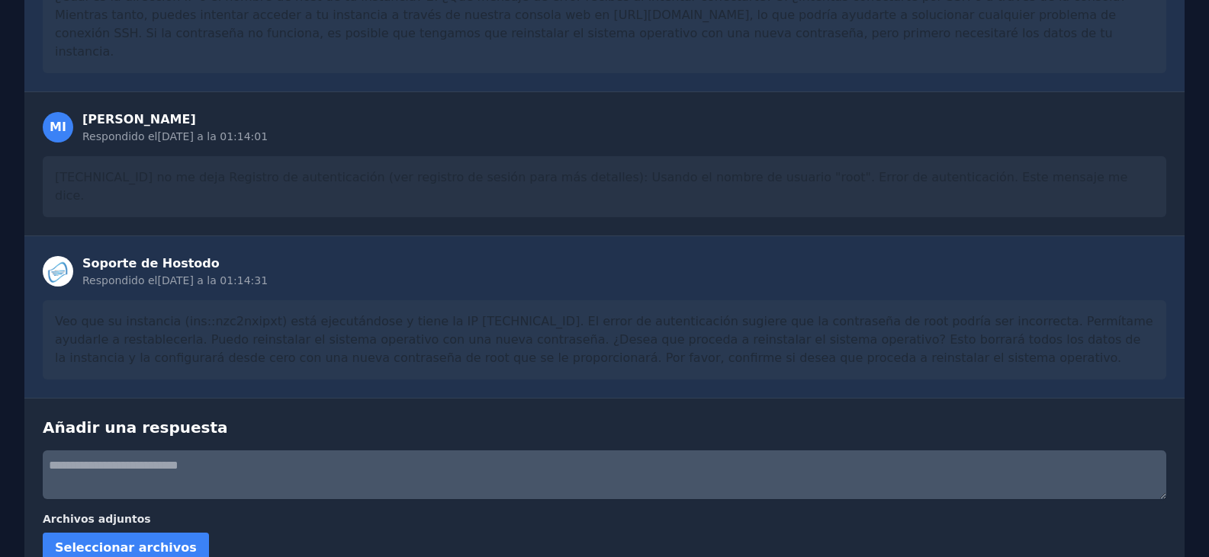
scroll to position [358, 0]
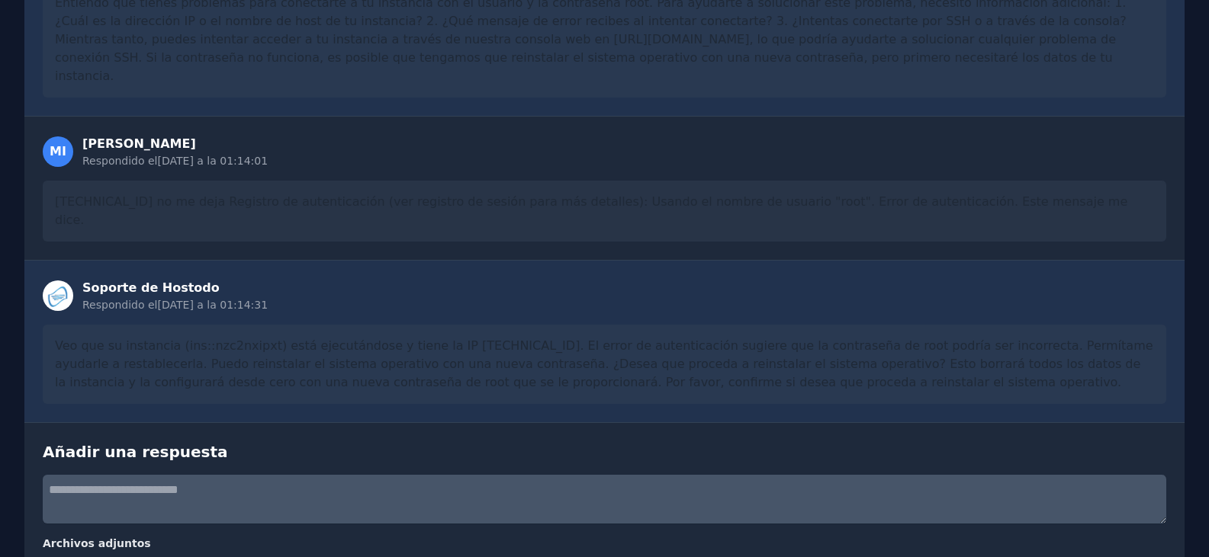
click at [143, 475] on textarea at bounding box center [604, 499] width 1123 height 49
click at [0, 0] on input "Seleccionar archivos" at bounding box center [0, 0] width 0 height 0
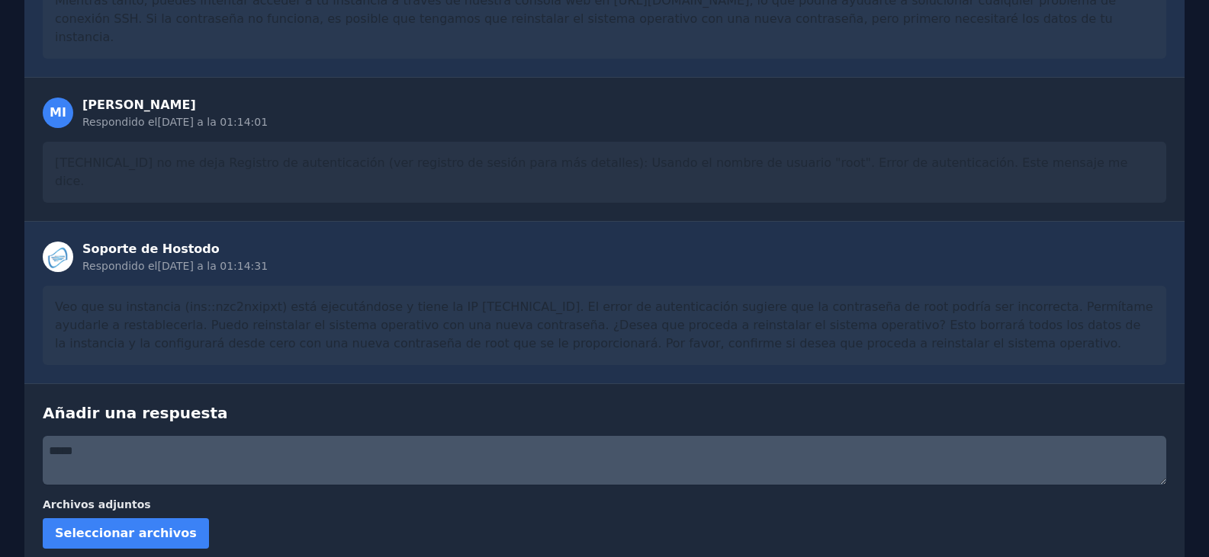
scroll to position [435, 0]
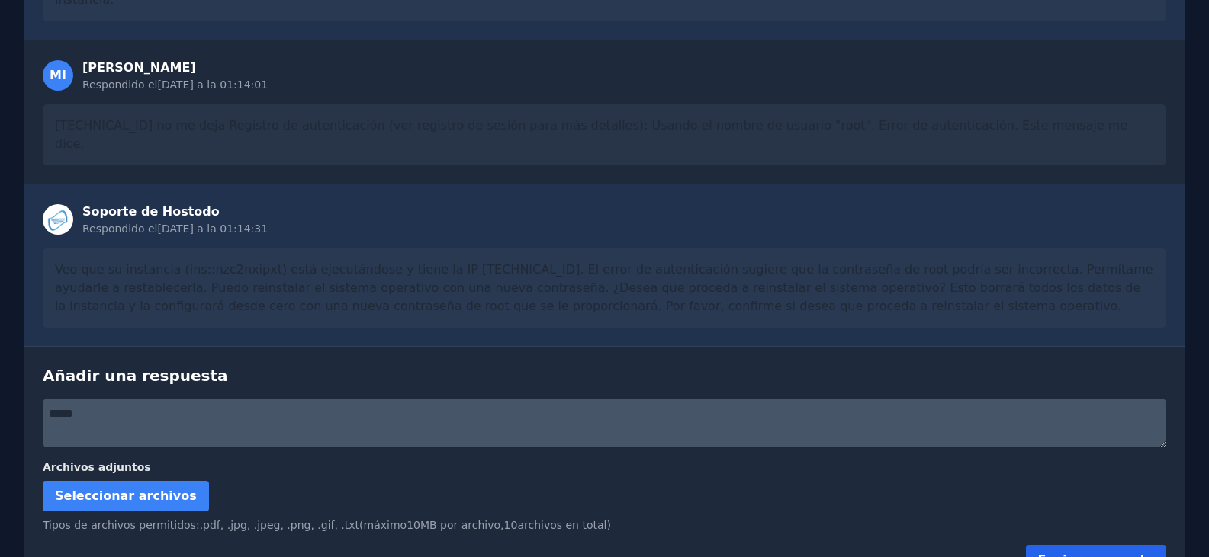
click at [1084, 545] on button "Enviar respuesta" at bounding box center [1096, 560] width 140 height 31
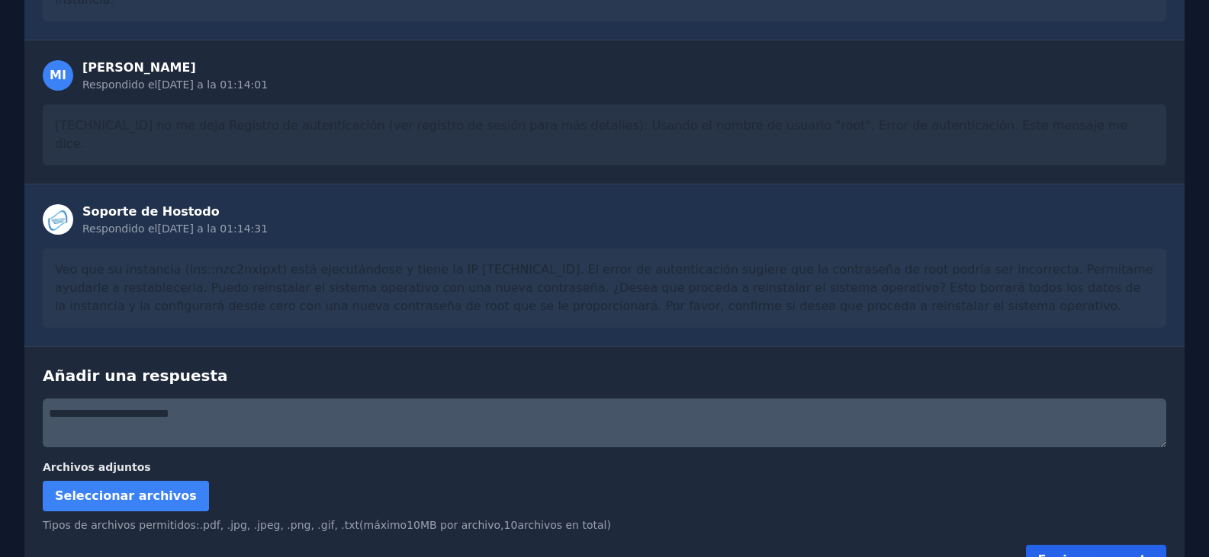
type textarea "**********"
click at [1105, 553] on font "Enviar respuesta" at bounding box center [1096, 560] width 116 height 14
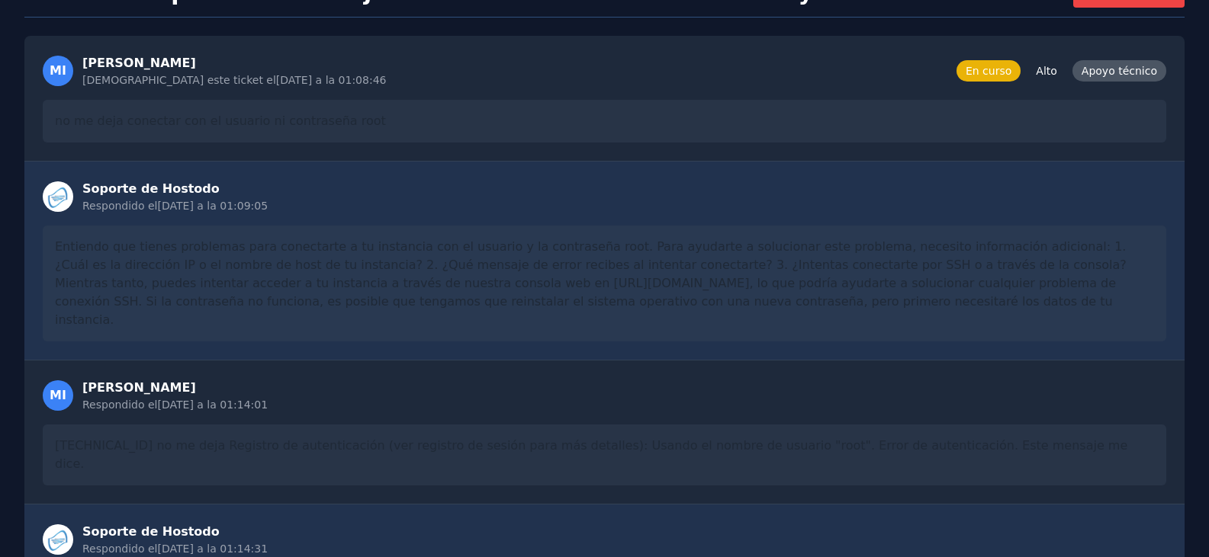
scroll to position [0, 0]
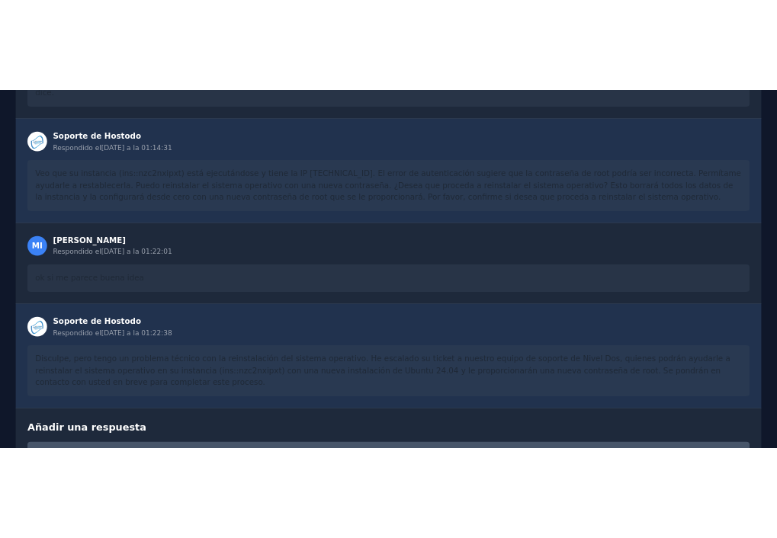
scroll to position [723, 0]
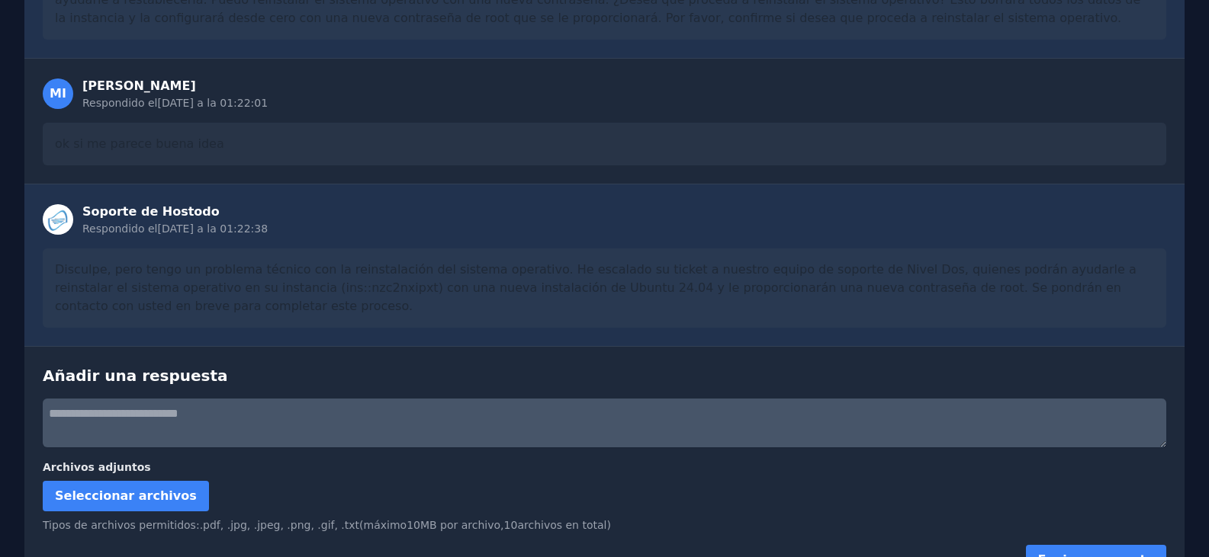
click at [299, 399] on textarea at bounding box center [604, 423] width 1123 height 49
type textarea "**********"
click at [1113, 553] on font "Enviar respuesta" at bounding box center [1096, 560] width 116 height 14
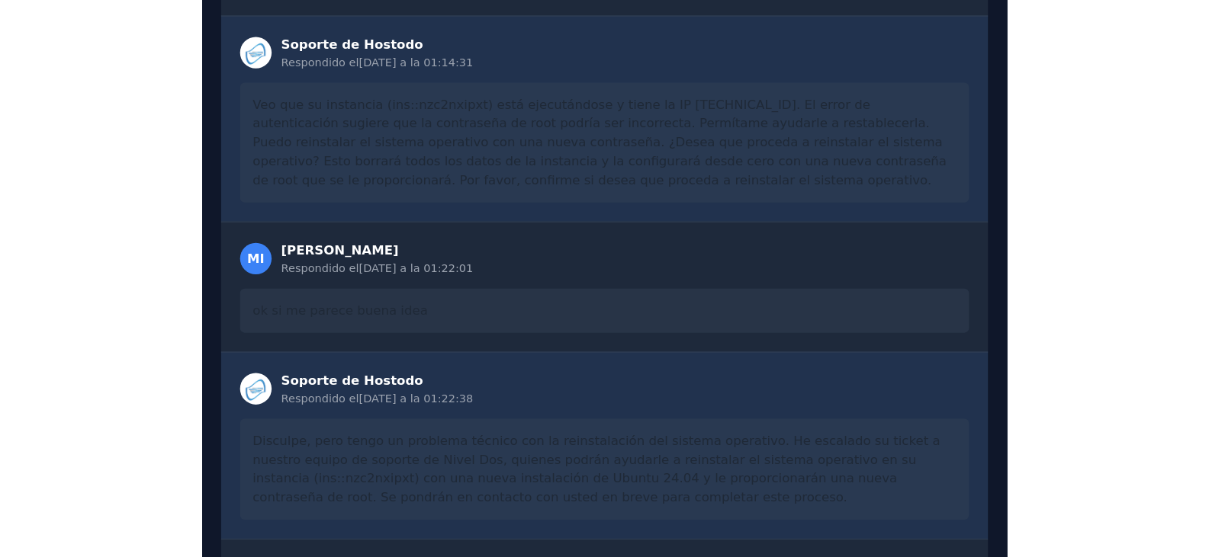
scroll to position [709, 0]
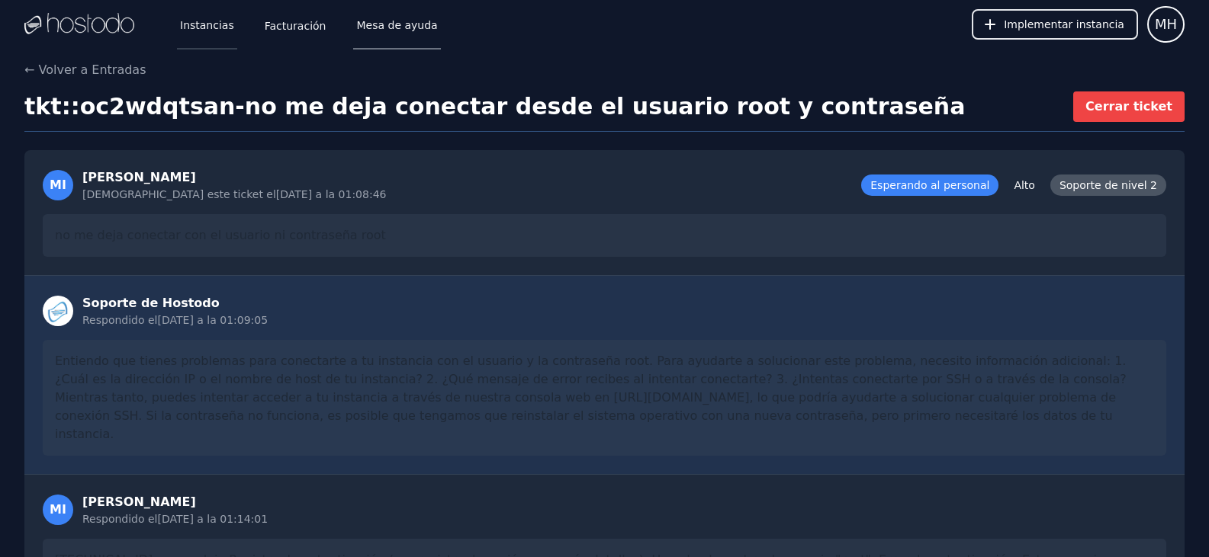
click at [187, 29] on font "Instancias" at bounding box center [207, 25] width 54 height 12
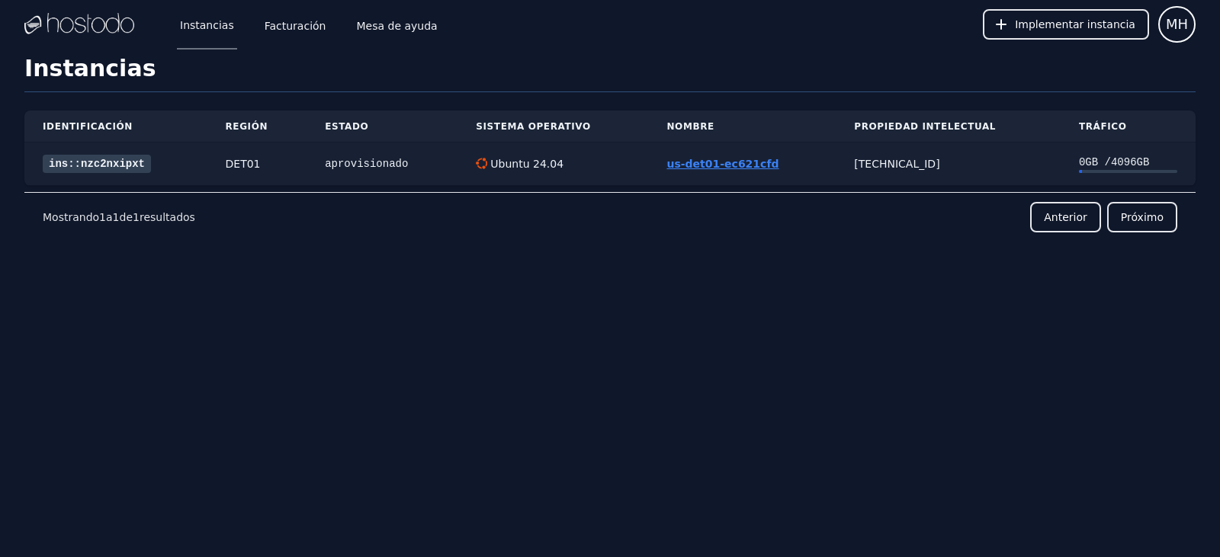
click at [706, 170] on font "us-det01-ec621cfd" at bounding box center [722, 164] width 112 height 12
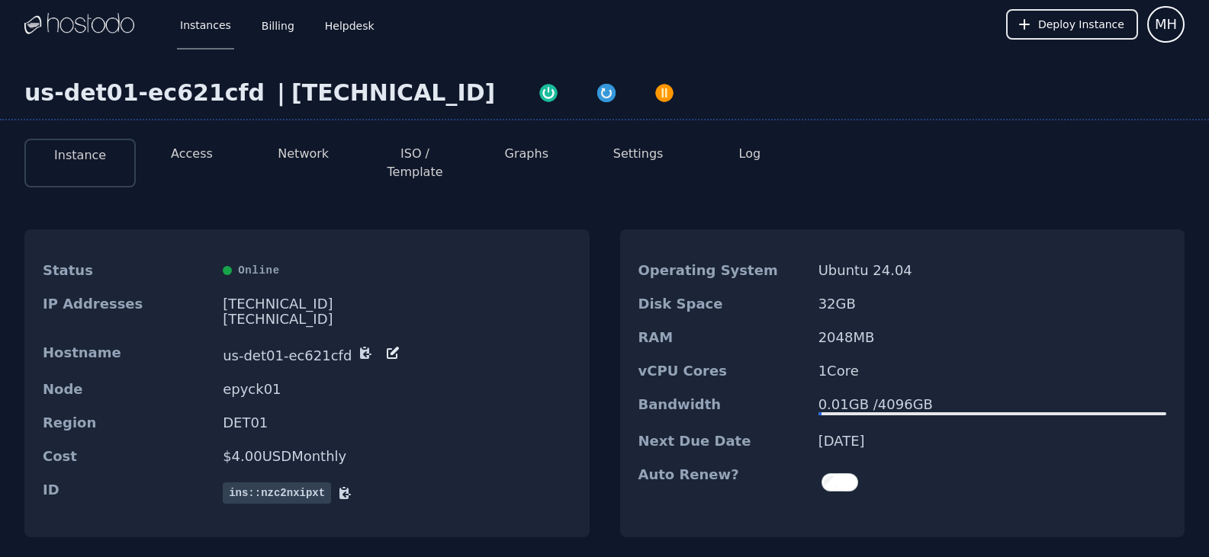
click at [189, 147] on button "Access" at bounding box center [192, 154] width 42 height 18
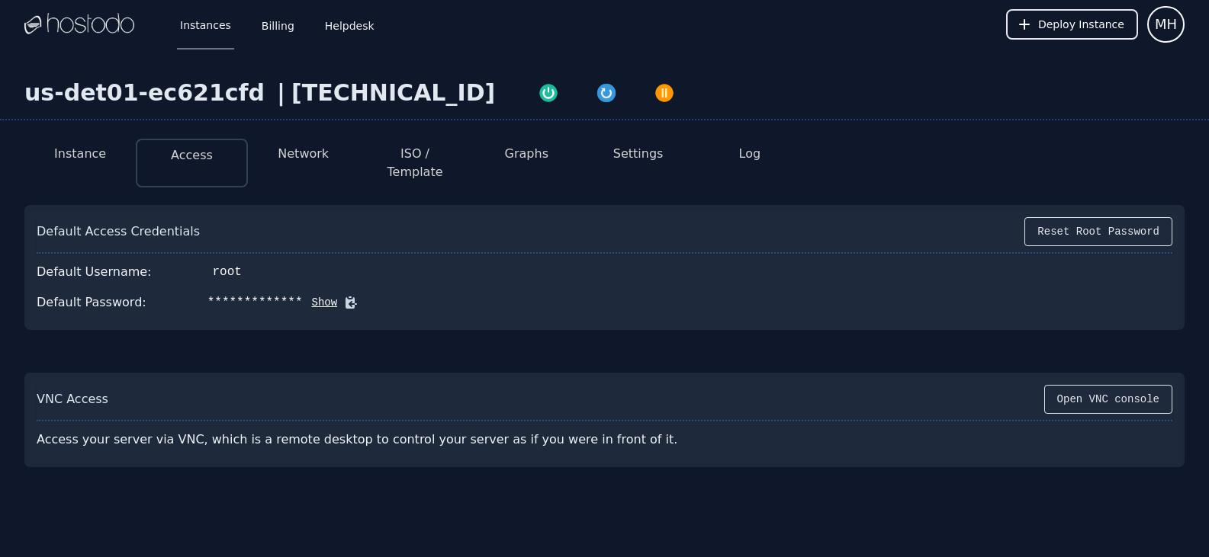
click at [303, 295] on button "Show" at bounding box center [320, 302] width 35 height 15
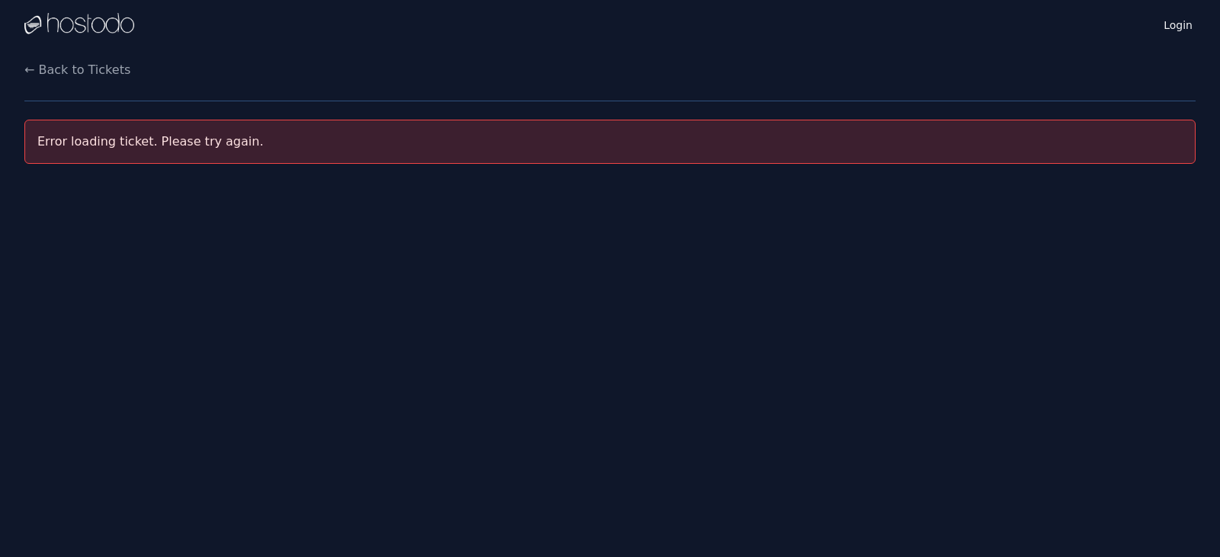
click at [580, 264] on div "Login Instances SSH Keys Billing Helpdesk Sign out Settings ← Back to Tickets E…" at bounding box center [610, 278] width 1220 height 557
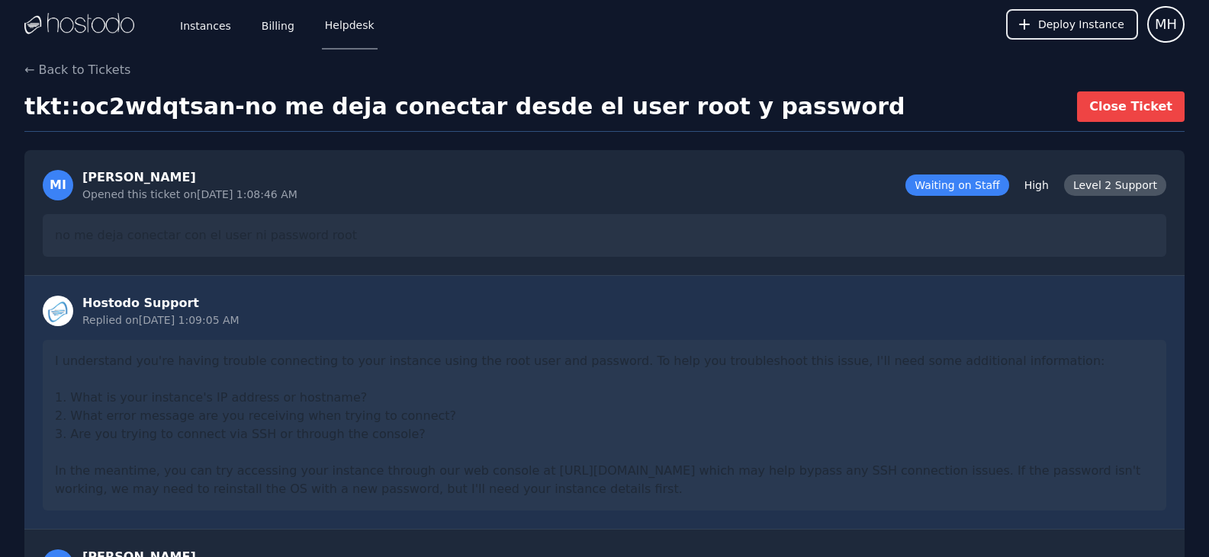
click at [208, 31] on link "Instances" at bounding box center [205, 24] width 57 height 50
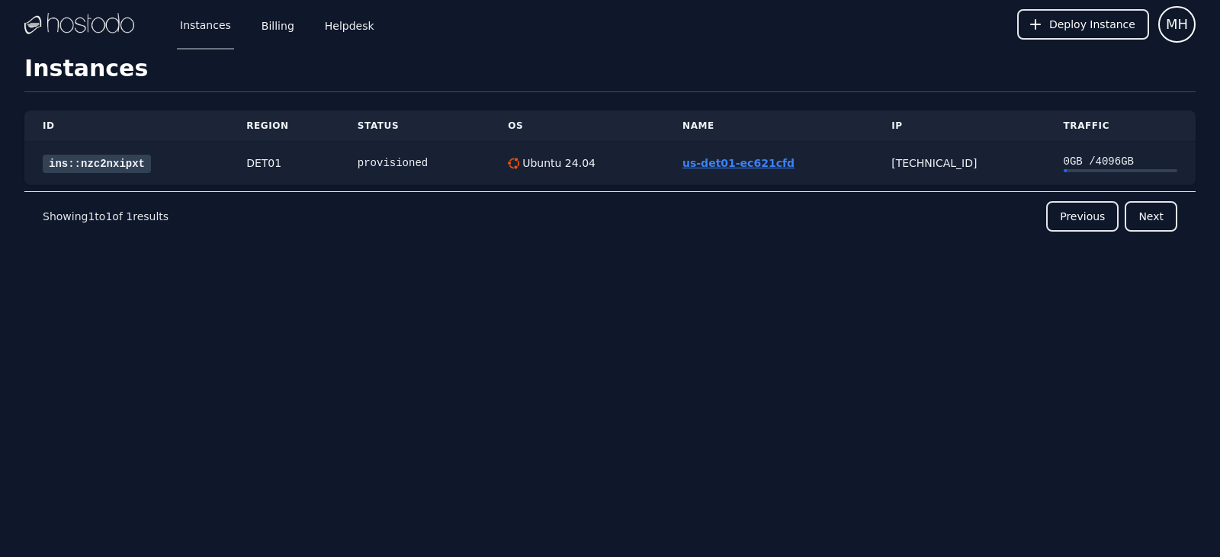
click at [749, 158] on link "us-det01-ec621cfd" at bounding box center [738, 163] width 112 height 12
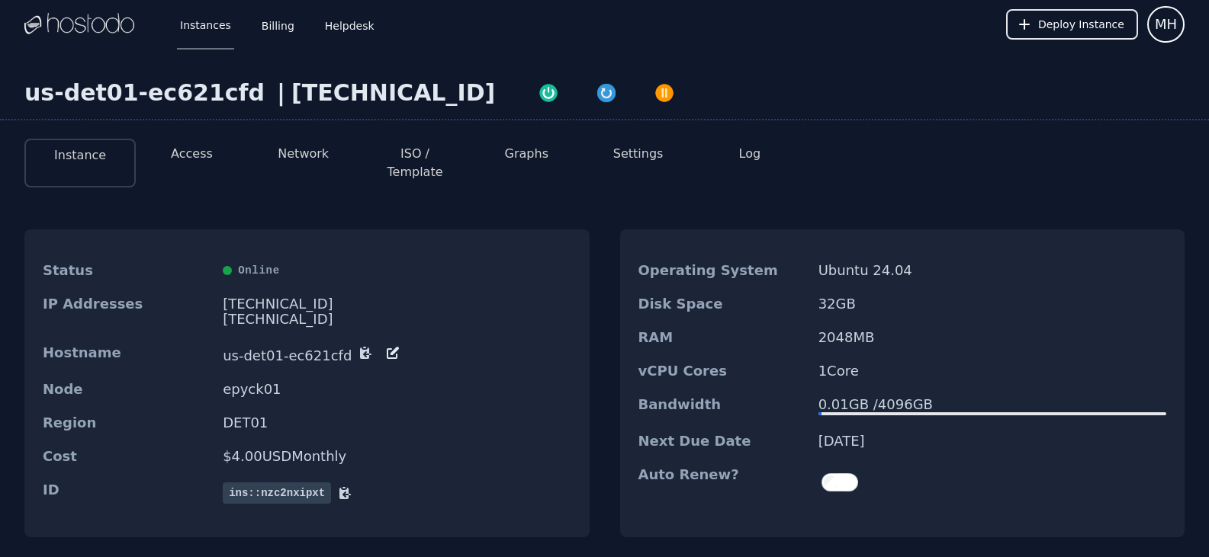
click at [222, 144] on li "Access" at bounding box center [191, 163] width 111 height 49
click at [210, 151] on li "Access" at bounding box center [191, 163] width 111 height 49
click at [207, 153] on li "Access" at bounding box center [191, 163] width 111 height 49
click at [209, 163] on li "Access" at bounding box center [191, 163] width 111 height 49
click at [195, 158] on button "Access" at bounding box center [192, 154] width 42 height 18
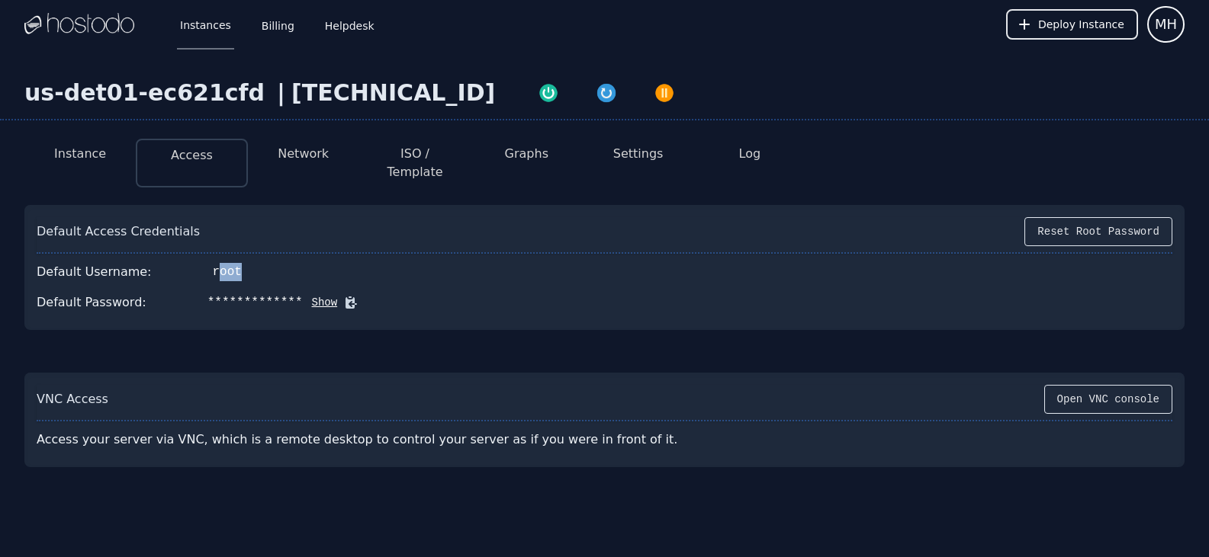
drag, startPoint x: 266, startPoint y: 260, endPoint x: 227, endPoint y: 249, distance: 40.5
click at [205, 258] on div "Default Username: root" at bounding box center [604, 272] width 1135 height 31
click at [228, 257] on div "Default Username: root" at bounding box center [604, 272] width 1135 height 31
click at [223, 257] on div "Default Username: root" at bounding box center [604, 272] width 1135 height 31
click at [220, 263] on div "root" at bounding box center [227, 272] width 29 height 18
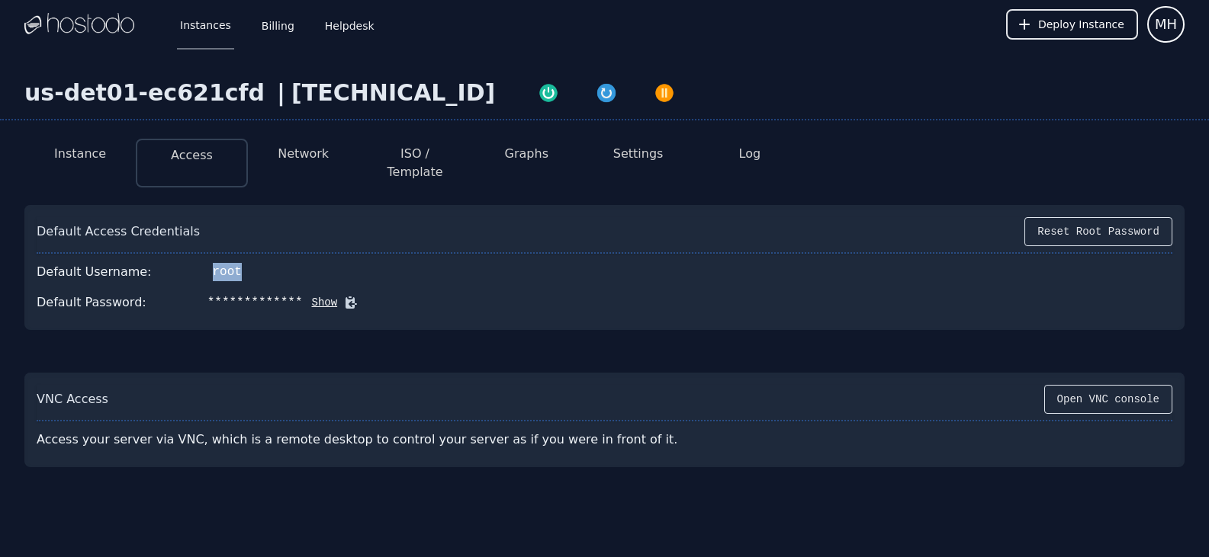
drag, startPoint x: 232, startPoint y: 262, endPoint x: 194, endPoint y: 271, distance: 38.3
click at [194, 271] on div "Default Username: root" at bounding box center [604, 272] width 1135 height 31
copy div "root"
click at [946, 306] on div "**********" at bounding box center [604, 267] width 1160 height 125
click at [337, 295] on button at bounding box center [347, 302] width 21 height 15
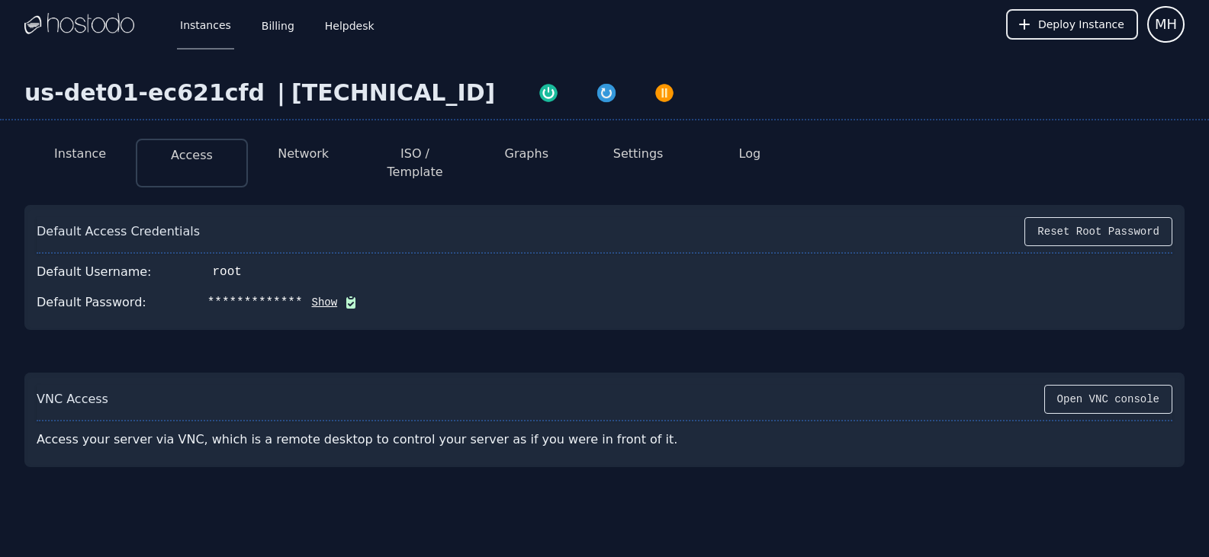
click at [303, 295] on button "Show" at bounding box center [320, 302] width 35 height 15
